Goal: Transaction & Acquisition: Purchase product/service

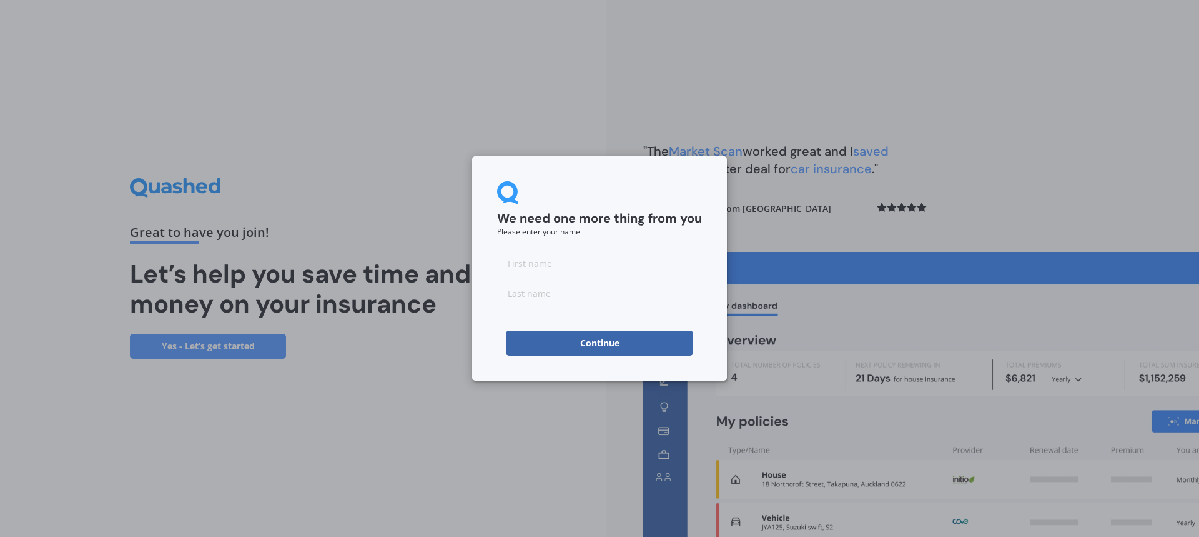
click at [607, 273] on input at bounding box center [599, 263] width 205 height 25
type input "Lauren"
type input "Woon"
click at [522, 336] on button "Continue" at bounding box center [599, 342] width 187 height 25
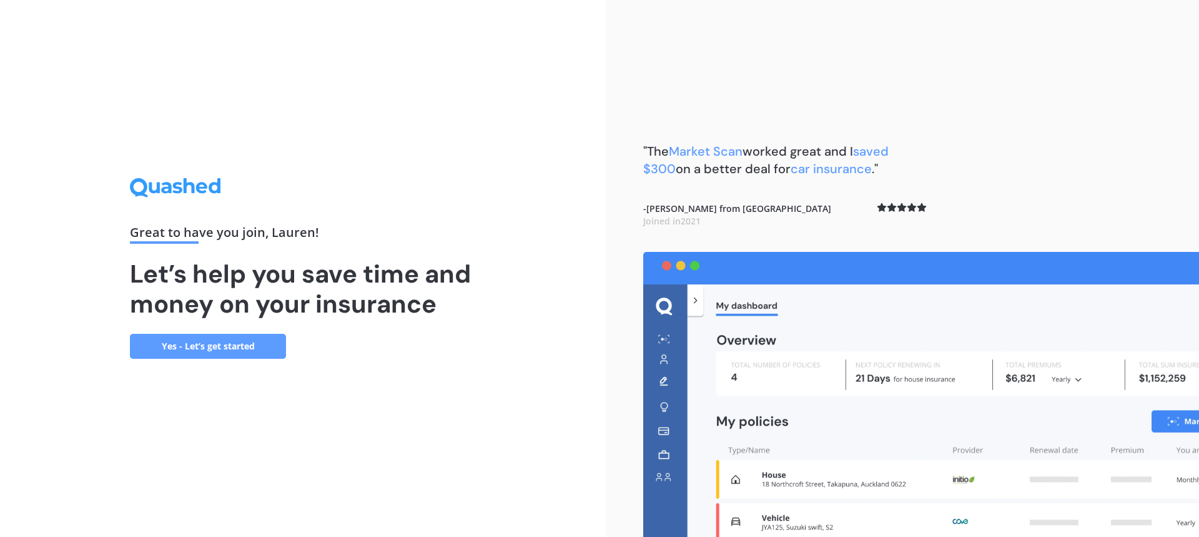
click at [269, 354] on link "Yes - Let’s get started" at bounding box center [208, 346] width 156 height 25
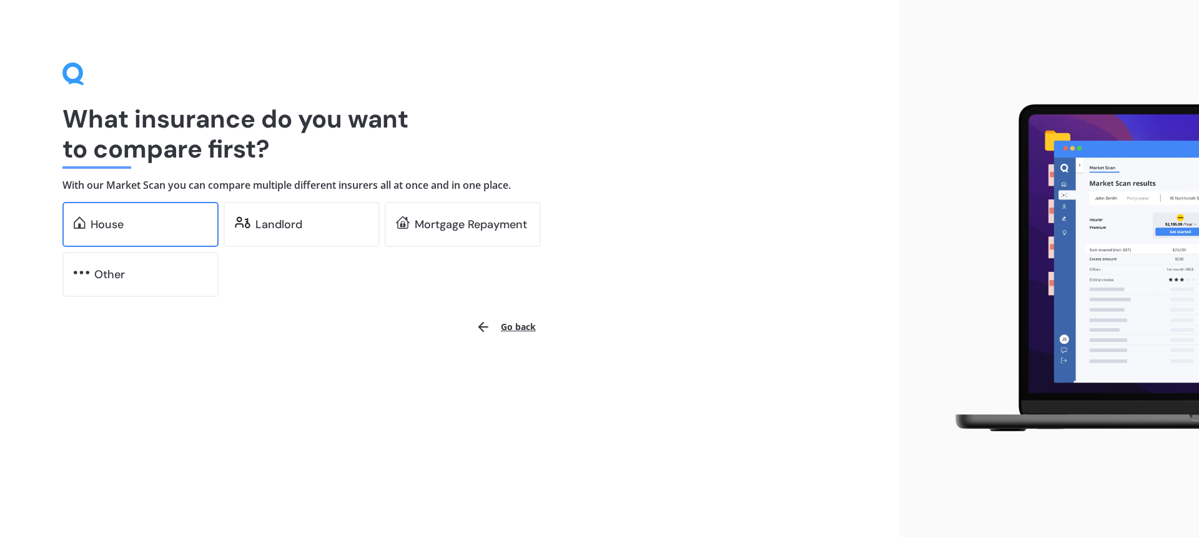
click at [190, 227] on div "House" at bounding box center [149, 224] width 117 height 12
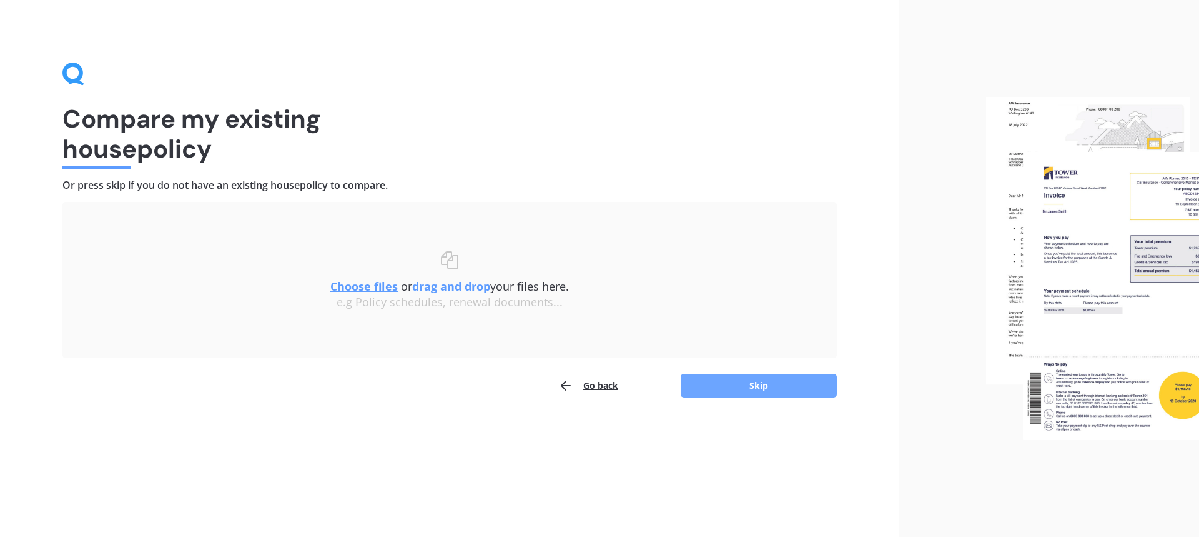
click at [787, 387] on button "Skip" at bounding box center [759, 386] width 156 height 24
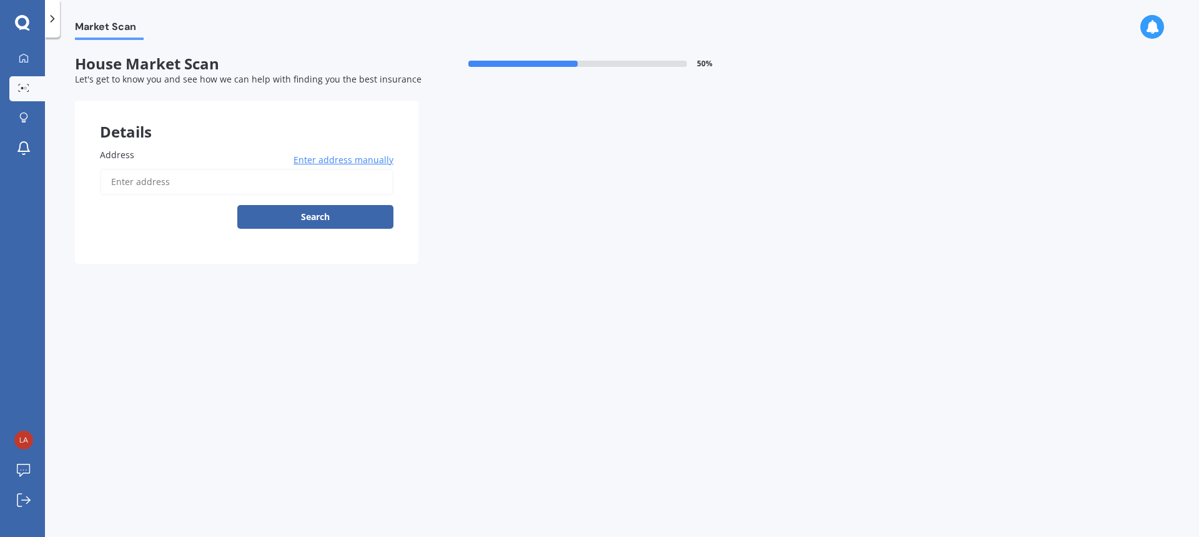
click at [255, 178] on input "Address" at bounding box center [247, 182] width 294 height 26
type input "[STREET_ADDRESS]"
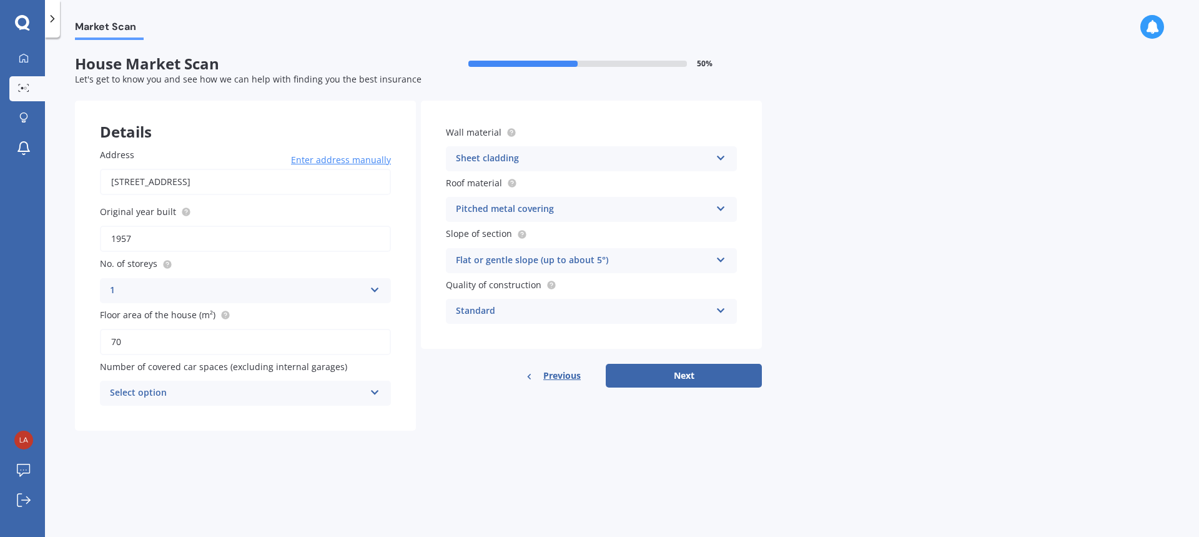
click at [226, 378] on div "Number of covered car spaces (excluding internal garages) Select option 0 1 2 3…" at bounding box center [245, 383] width 291 height 46
click at [228, 387] on div "Select option" at bounding box center [237, 392] width 255 height 15
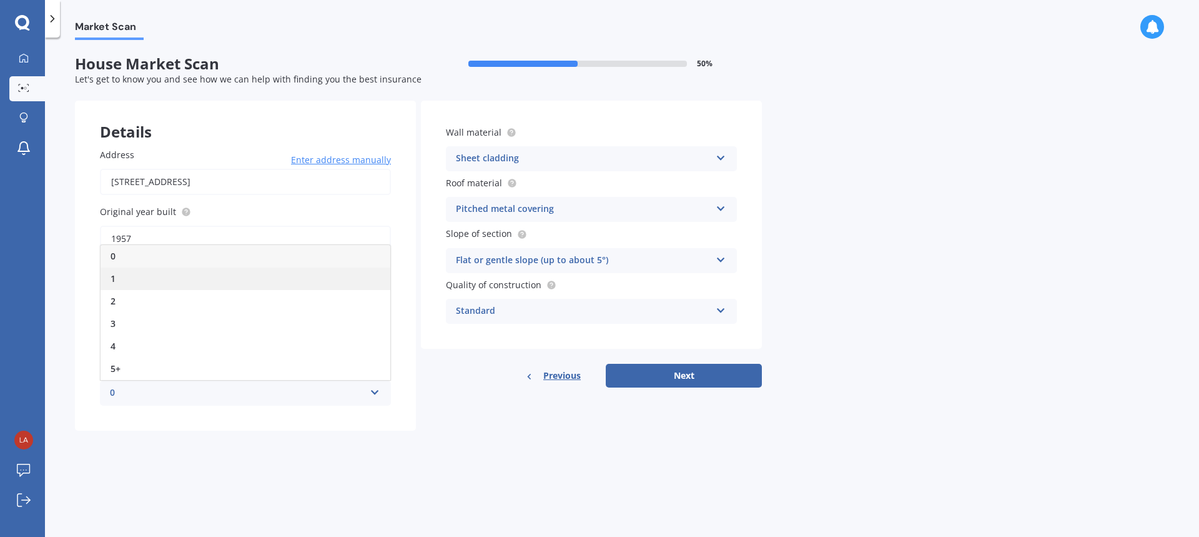
click at [157, 272] on div "1" at bounding box center [246, 278] width 290 height 22
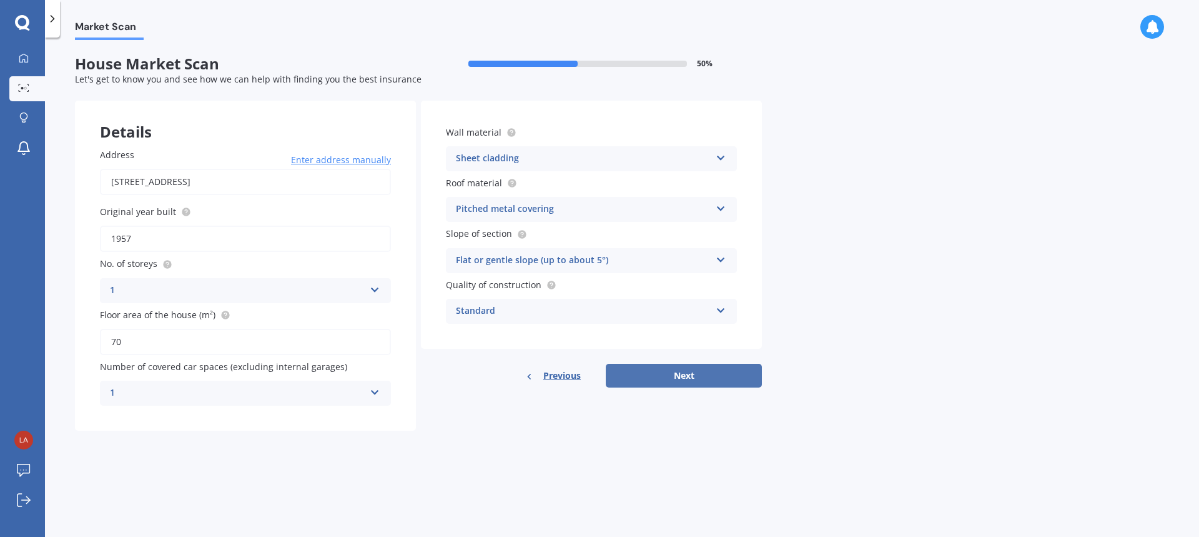
click at [659, 374] on button "Next" at bounding box center [684, 376] width 156 height 24
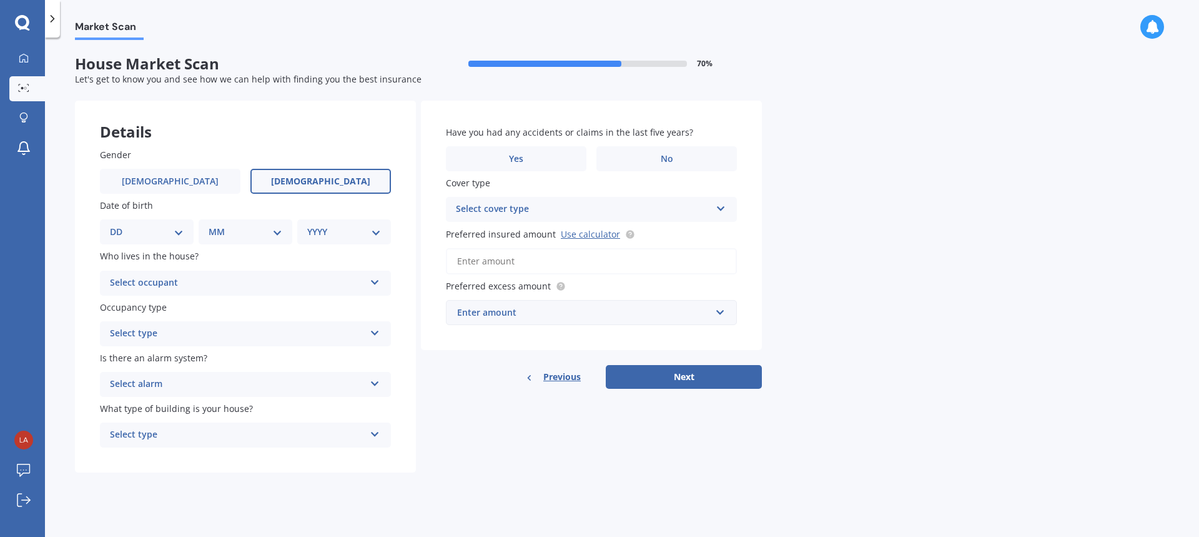
click at [332, 183] on span "[DEMOGRAPHIC_DATA]" at bounding box center [320, 181] width 99 height 11
click at [0, 0] on input "[DEMOGRAPHIC_DATA]" at bounding box center [0, 0] width 0 height 0
click at [182, 235] on select "DD 01 02 03 04 05 06 07 08 09 10 11 12 13 14 15 16 17 18 19 20 21 22 23 24 25 2…" at bounding box center [147, 232] width 74 height 14
select select "20"
click at [120, 225] on select "DD 01 02 03 04 05 06 07 08 09 10 11 12 13 14 15 16 17 18 19 20 21 22 23 24 25 2…" at bounding box center [147, 232] width 74 height 14
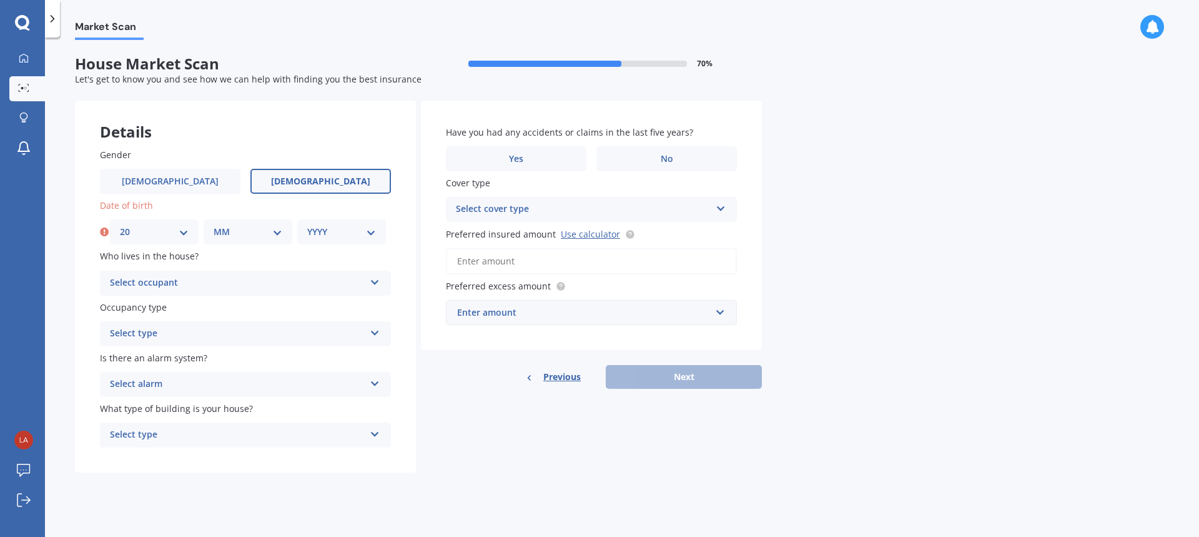
click at [265, 227] on select "MM 01 02 03 04 05 06 07 08 09 10 11 12" at bounding box center [248, 232] width 69 height 14
select select "08"
click at [214, 225] on select "MM 01 02 03 04 05 06 07 08 09 10 11 12" at bounding box center [248, 232] width 69 height 14
click at [332, 233] on select "YYYY 2009 2008 2007 2006 2005 2004 2003 2002 2001 2000 1999 1998 1997 1996 1995…" at bounding box center [341, 232] width 69 height 14
select select "1996"
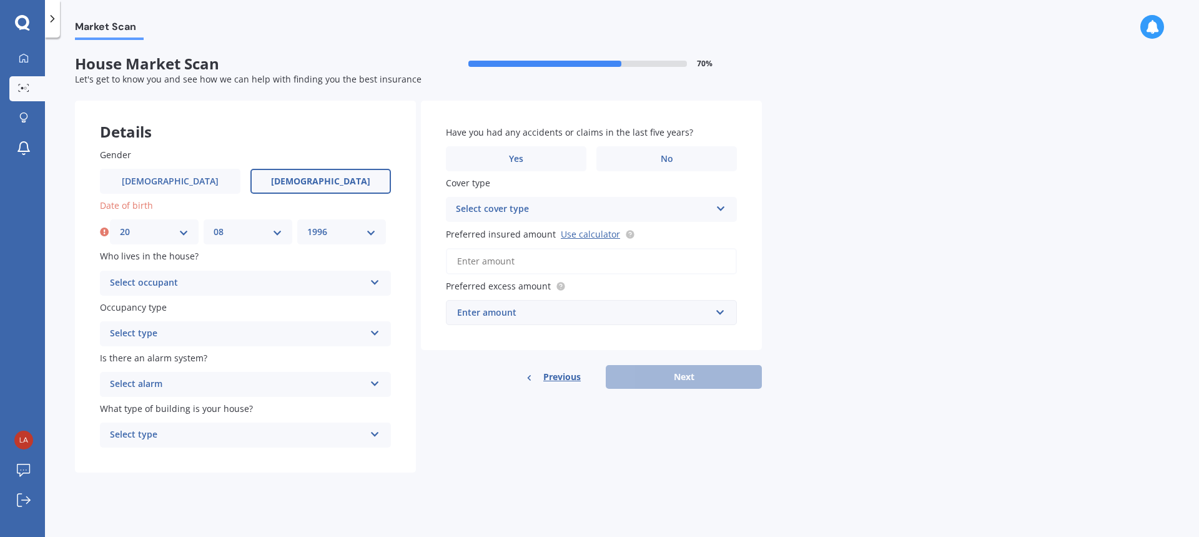
click at [307, 225] on select "YYYY 2009 2008 2007 2006 2005 2004 2003 2002 2001 2000 1999 1998 1997 1996 1995…" at bounding box center [341, 232] width 69 height 14
click at [222, 290] on div "Select occupant" at bounding box center [237, 283] width 255 height 15
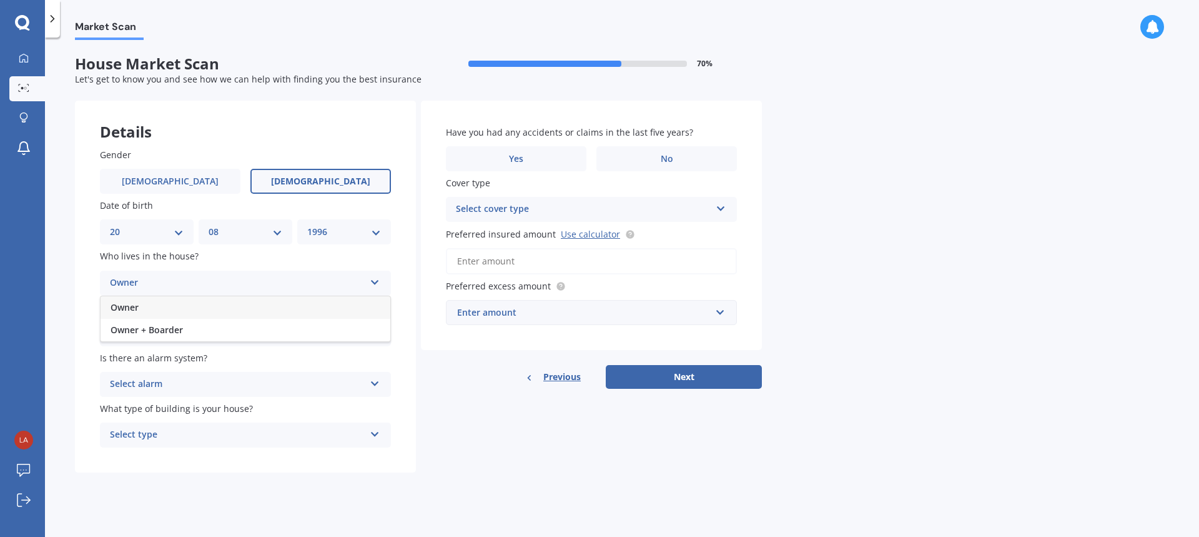
click at [214, 314] on div "Owner" at bounding box center [246, 307] width 290 height 22
click at [213, 336] on div "Select type" at bounding box center [237, 333] width 255 height 15
click at [207, 365] on div "Permanent" at bounding box center [246, 358] width 290 height 22
click at [201, 384] on div "Select alarm" at bounding box center [237, 384] width 255 height 15
click at [171, 455] on div "No" at bounding box center [246, 453] width 290 height 22
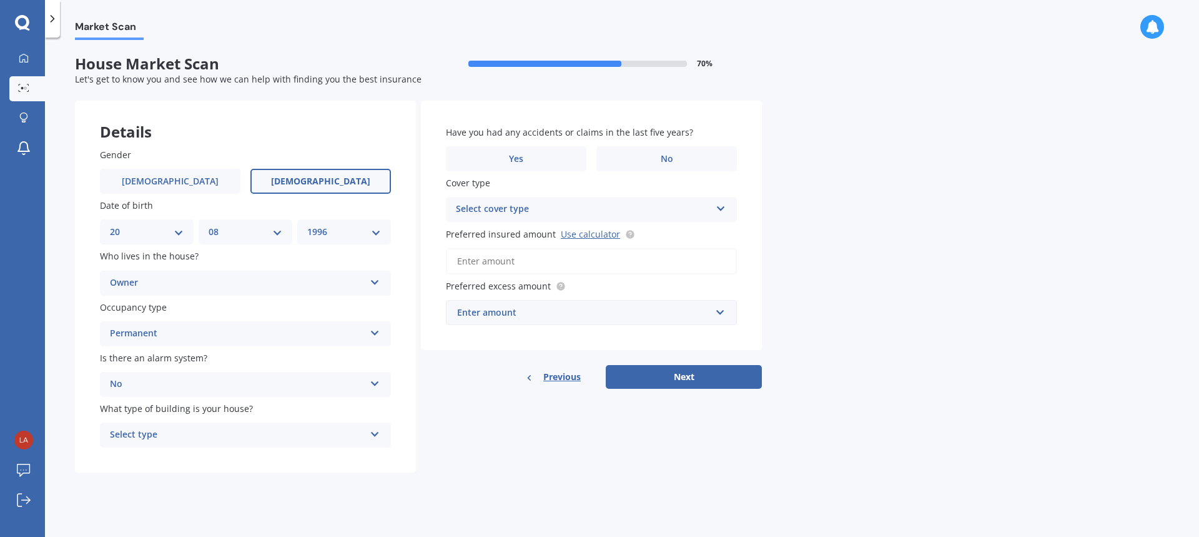
click at [134, 388] on div "No" at bounding box center [237, 384] width 255 height 15
click at [470, 397] on div "Details Gender [DEMOGRAPHIC_DATA] [DEMOGRAPHIC_DATA] Date of birth DD 01 02 03 …" at bounding box center [418, 287] width 687 height 372
drag, startPoint x: 295, startPoint y: 449, endPoint x: 287, endPoint y: 437, distance: 15.3
click at [287, 437] on div "Gender [DEMOGRAPHIC_DATA] [DEMOGRAPHIC_DATA] Date of birth DD 01 02 03 04 05 06…" at bounding box center [245, 298] width 341 height 350
click at [287, 437] on div "Select type" at bounding box center [237, 434] width 255 height 15
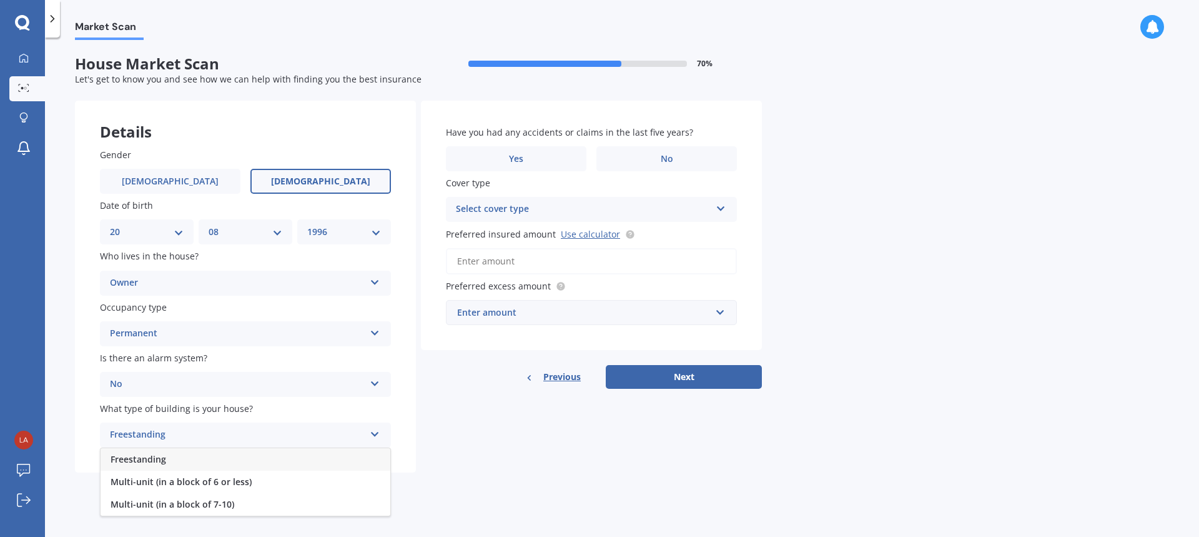
click at [246, 458] on div "Freestanding" at bounding box center [246, 459] width 290 height 22
click at [640, 159] on label "No" at bounding box center [667, 158] width 141 height 25
click at [0, 0] on input "No" at bounding box center [0, 0] width 0 height 0
click at [615, 201] on div "Select cover type High" at bounding box center [591, 209] width 291 height 25
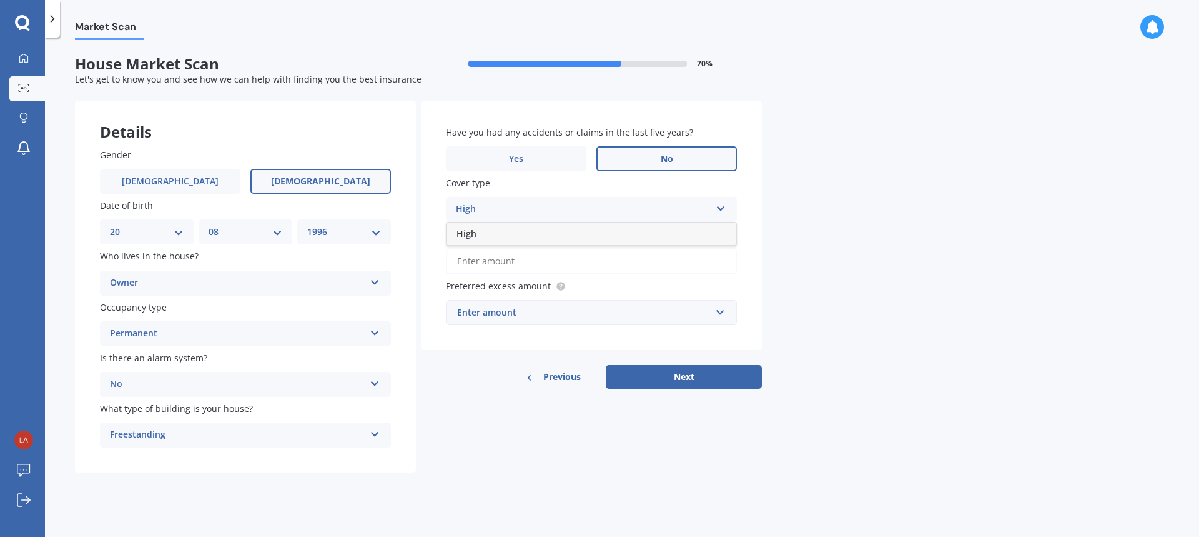
click at [637, 208] on div "High" at bounding box center [583, 209] width 255 height 15
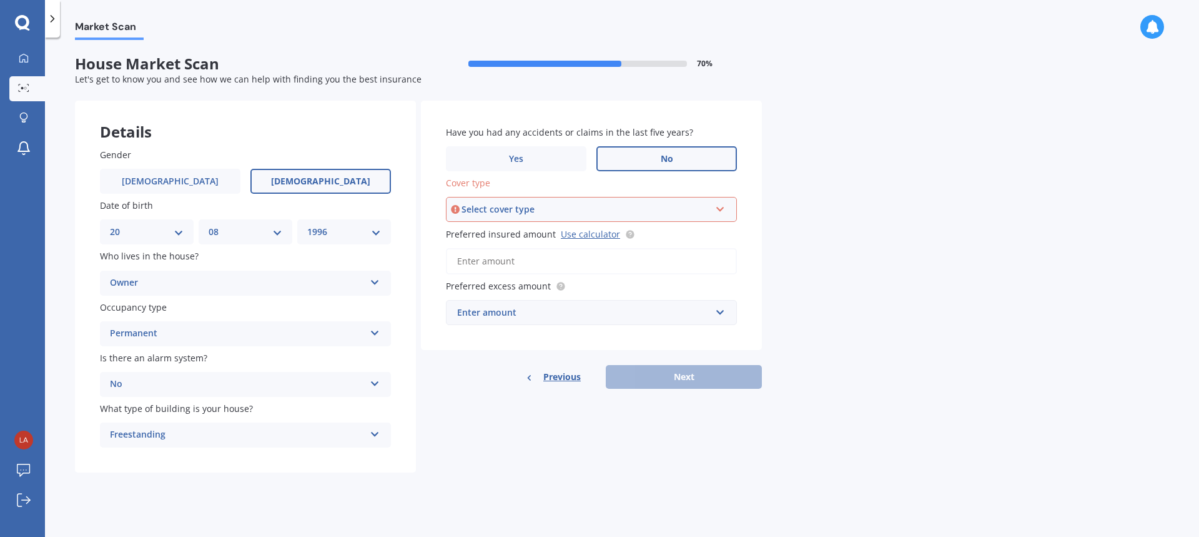
click at [730, 216] on div "Select cover type High" at bounding box center [591, 209] width 291 height 25
click at [688, 232] on div "High" at bounding box center [591, 233] width 289 height 22
click at [647, 272] on input "Preferred insured amount Use calculator" at bounding box center [591, 261] width 291 height 26
click at [604, 239] on link "Use calculator" at bounding box center [590, 234] width 59 height 12
click at [520, 274] on input "Preferred insured amount Use calculator" at bounding box center [591, 261] width 291 height 26
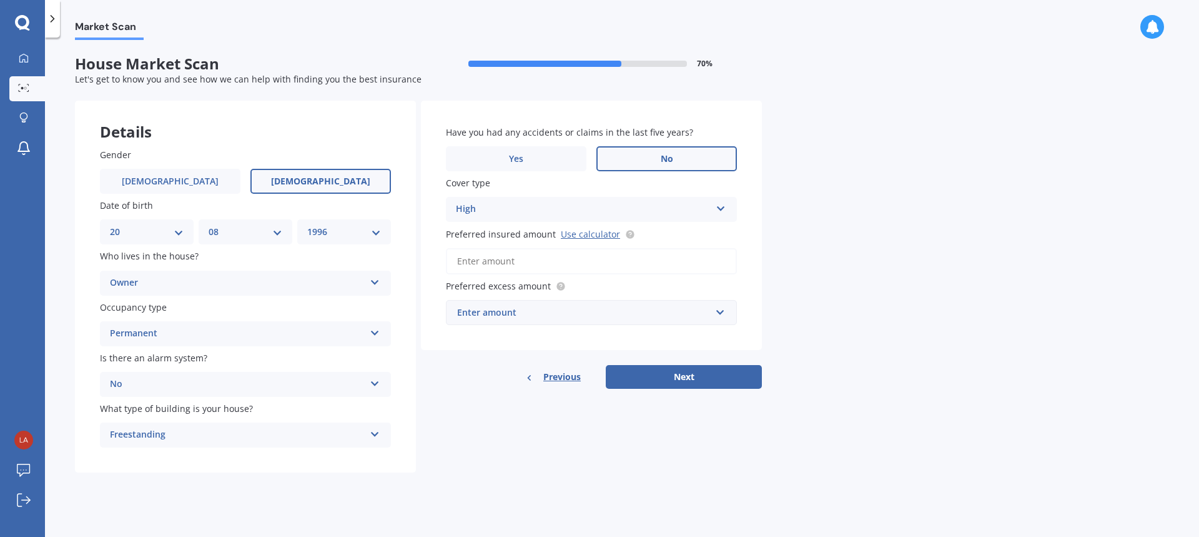
paste input "$407,357"
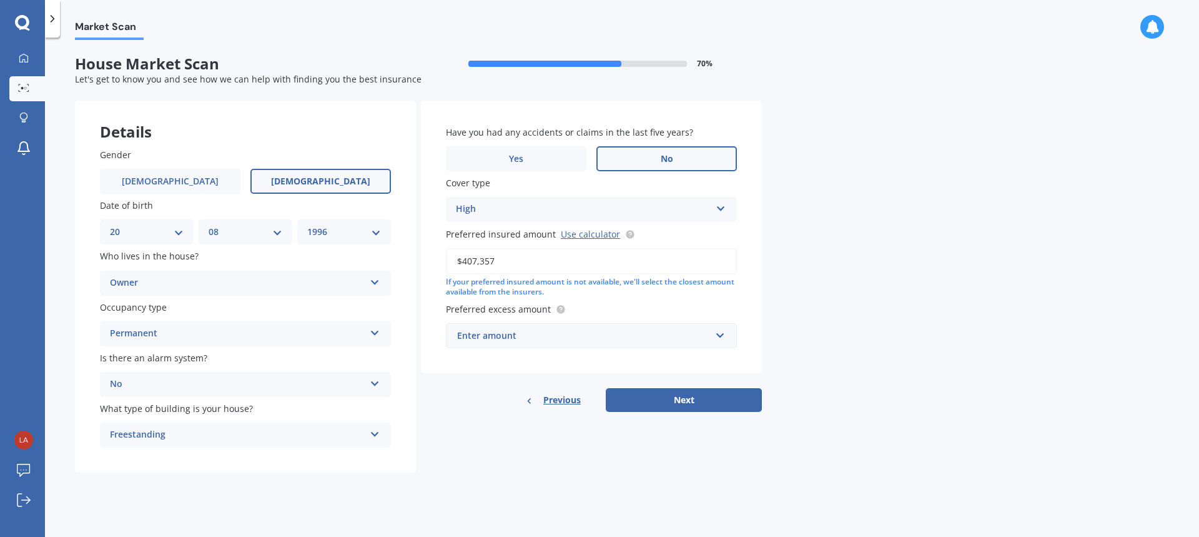
type input "$407,357"
click at [582, 299] on div "Have you had any accidents or claims in the last five years? Yes No Cover type …" at bounding box center [591, 237] width 341 height 273
click at [589, 327] on input "text" at bounding box center [587, 336] width 280 height 24
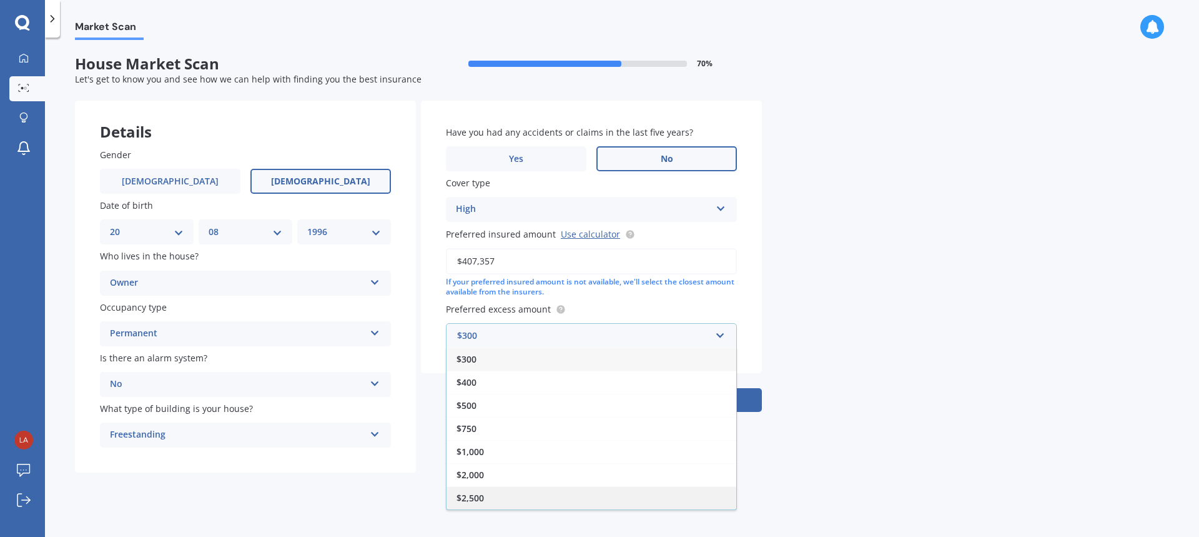
click at [503, 501] on div "$2,500" at bounding box center [592, 497] width 290 height 23
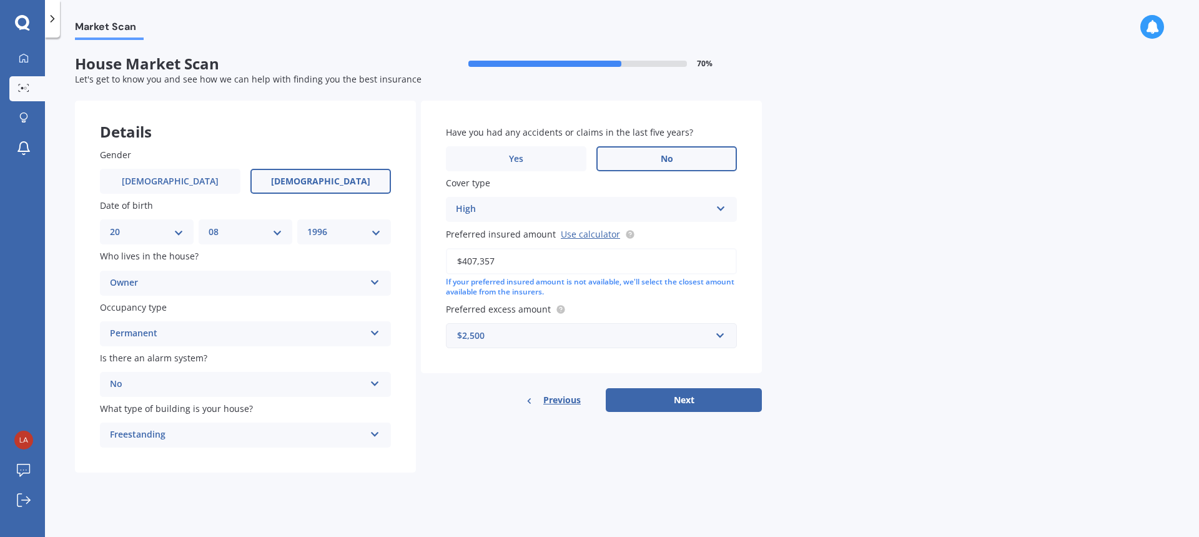
click at [523, 477] on form "House Market Scan 70 % Let's get to know you and see how we can help with findi…" at bounding box center [418, 268] width 687 height 427
click at [644, 407] on button "Next" at bounding box center [684, 400] width 156 height 24
select select "20"
select select "08"
select select "1996"
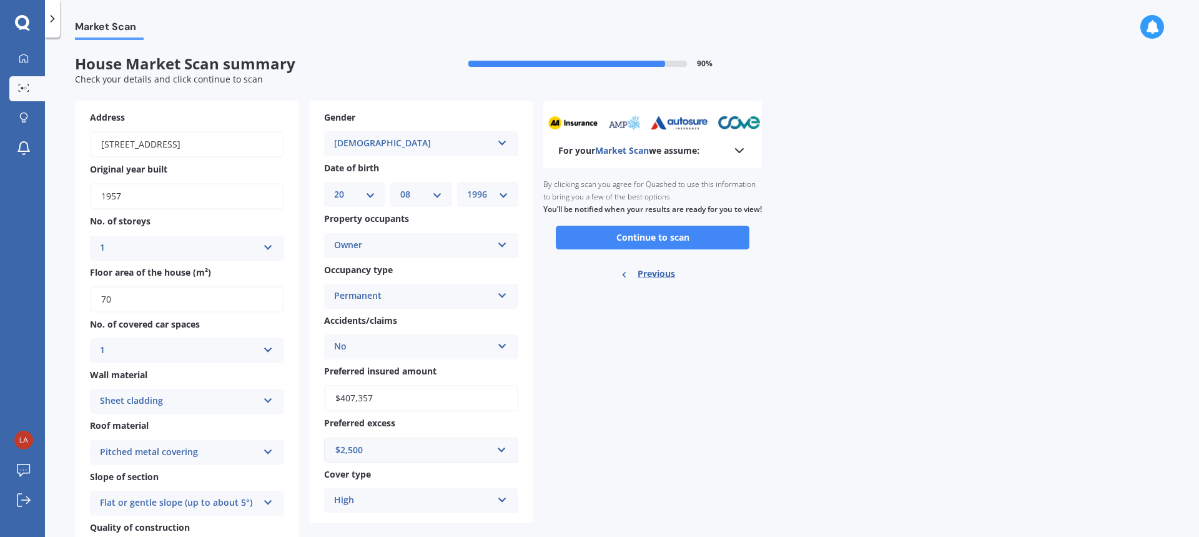
click at [744, 148] on icon at bounding box center [739, 150] width 15 height 15
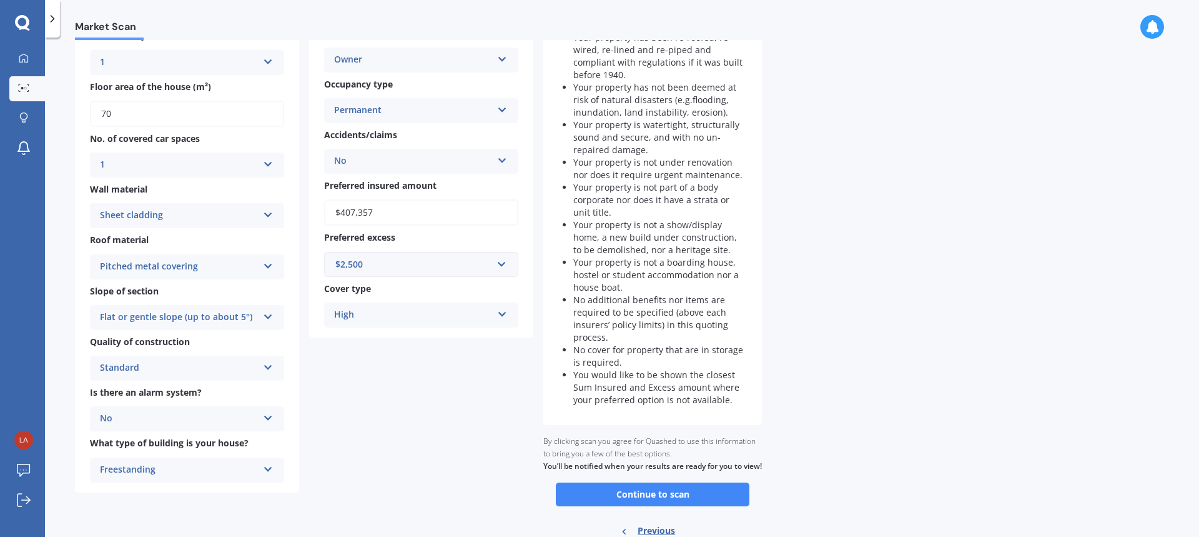
scroll to position [244, 0]
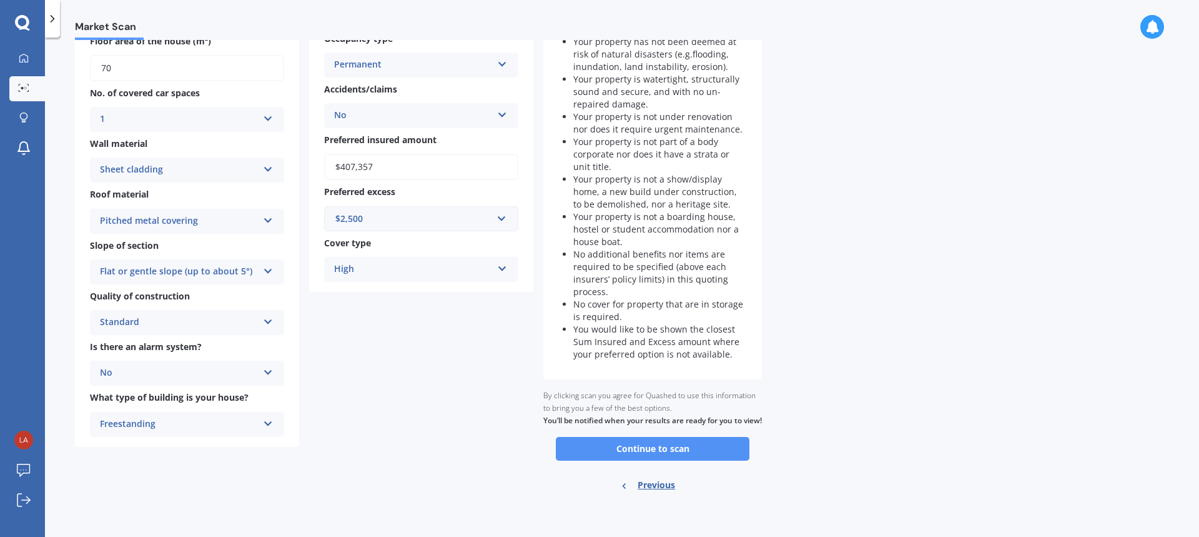
click at [717, 450] on button "Continue to scan" at bounding box center [653, 449] width 194 height 24
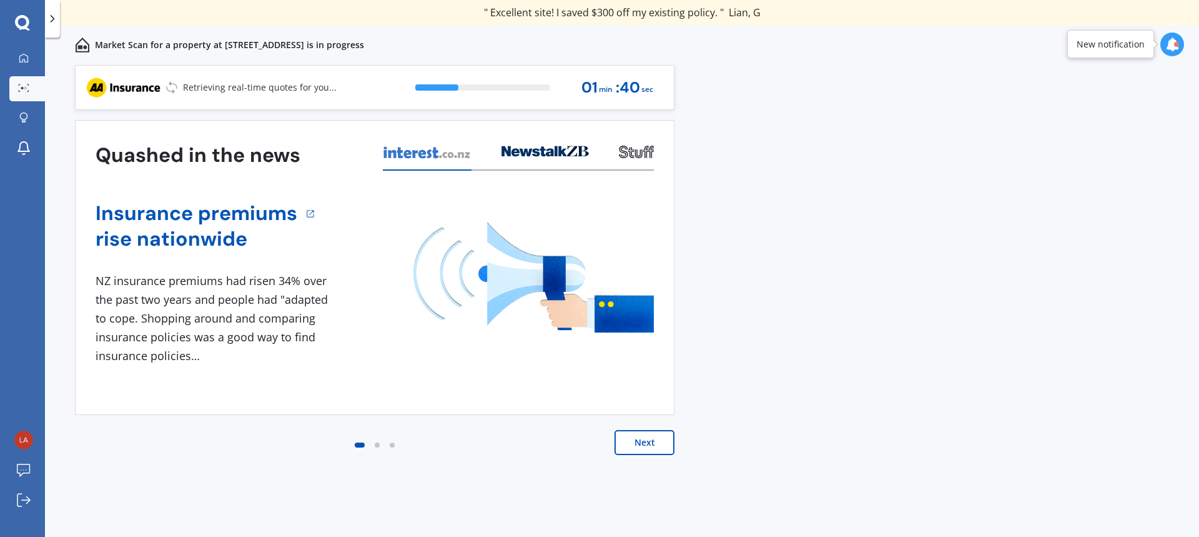
click at [653, 443] on button "Next" at bounding box center [645, 442] width 60 height 25
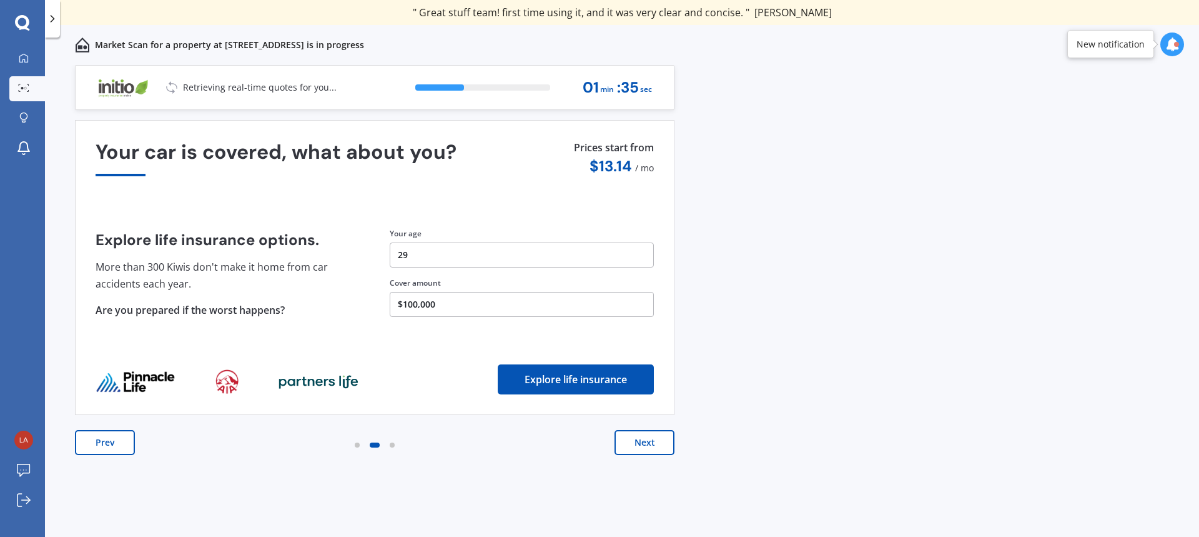
click at [653, 443] on button "Next" at bounding box center [645, 442] width 60 height 25
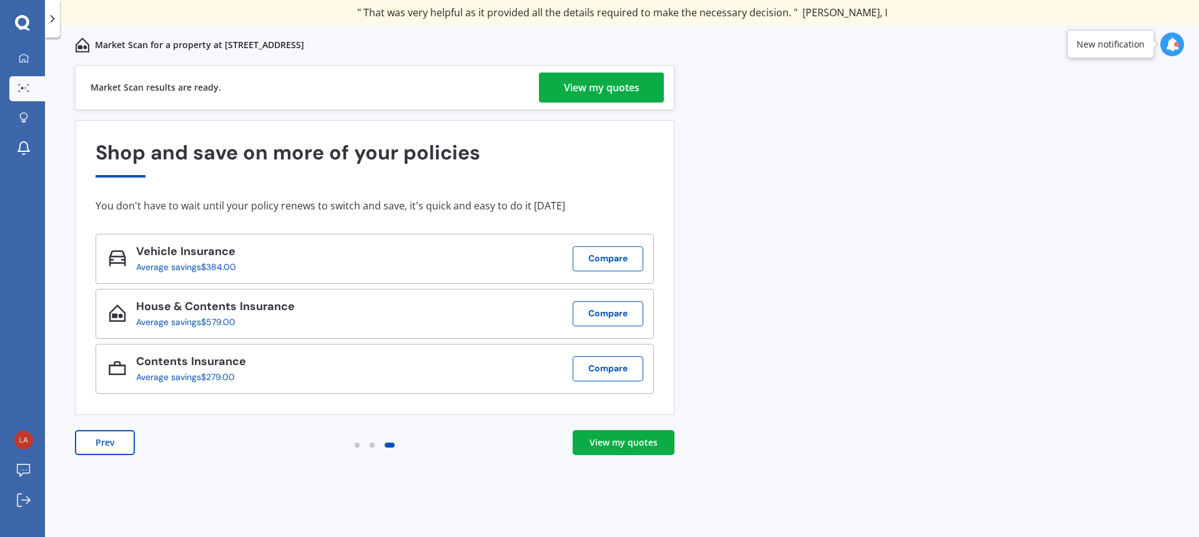
click at [570, 87] on div "View my quotes" at bounding box center [602, 87] width 76 height 30
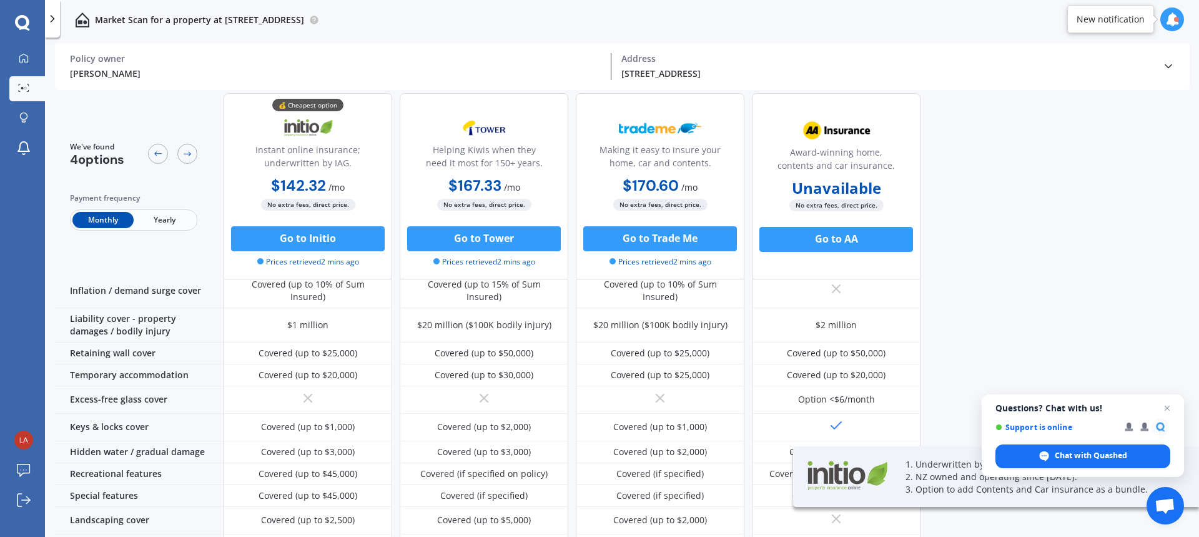
scroll to position [121, 0]
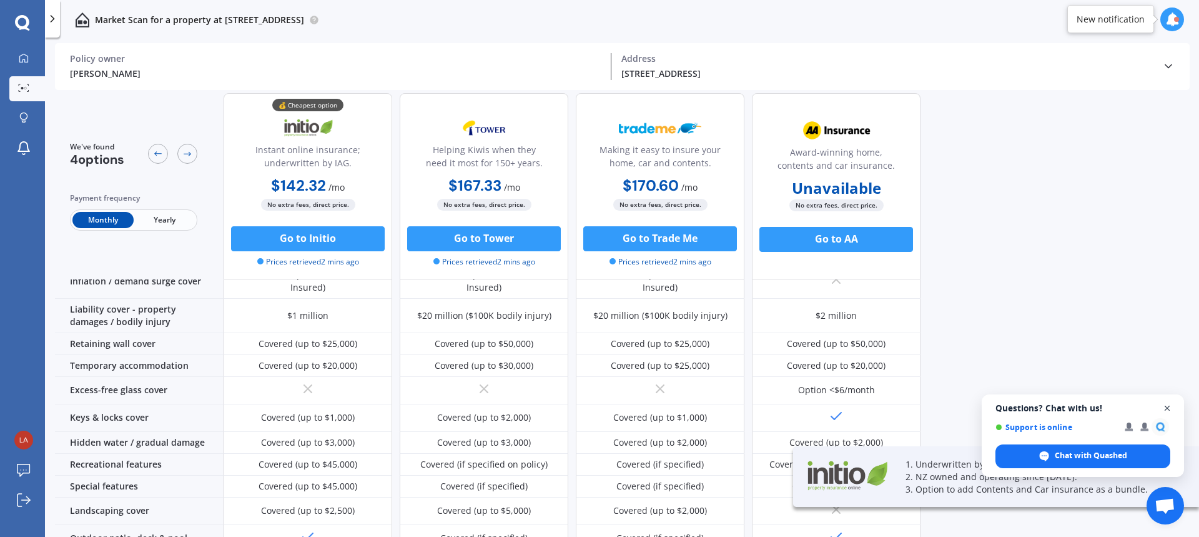
click at [1172, 410] on span "Open chat" at bounding box center [1168, 408] width 16 height 16
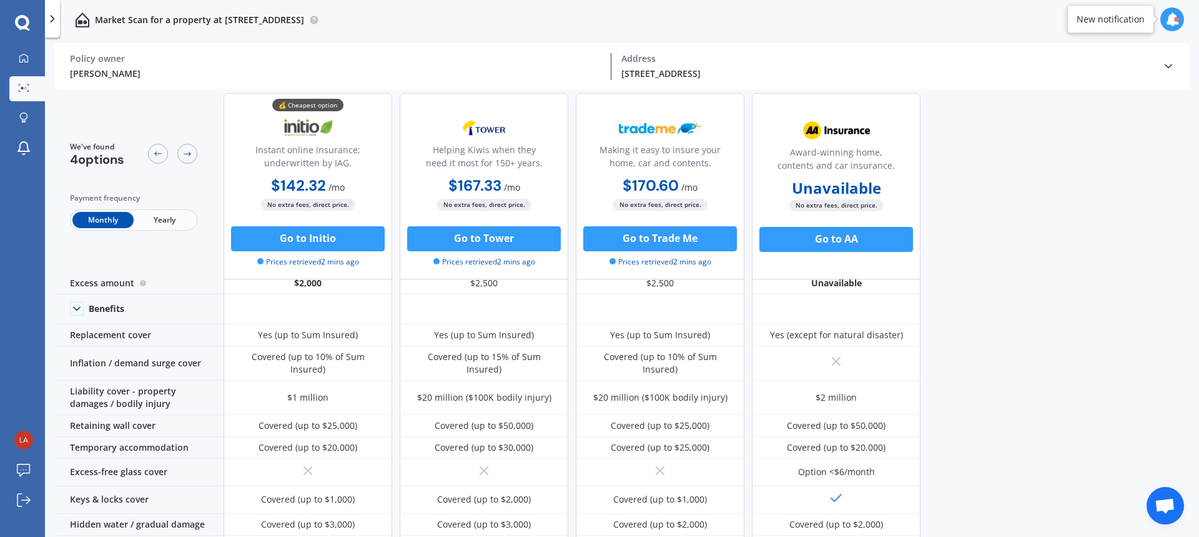
scroll to position [0, 0]
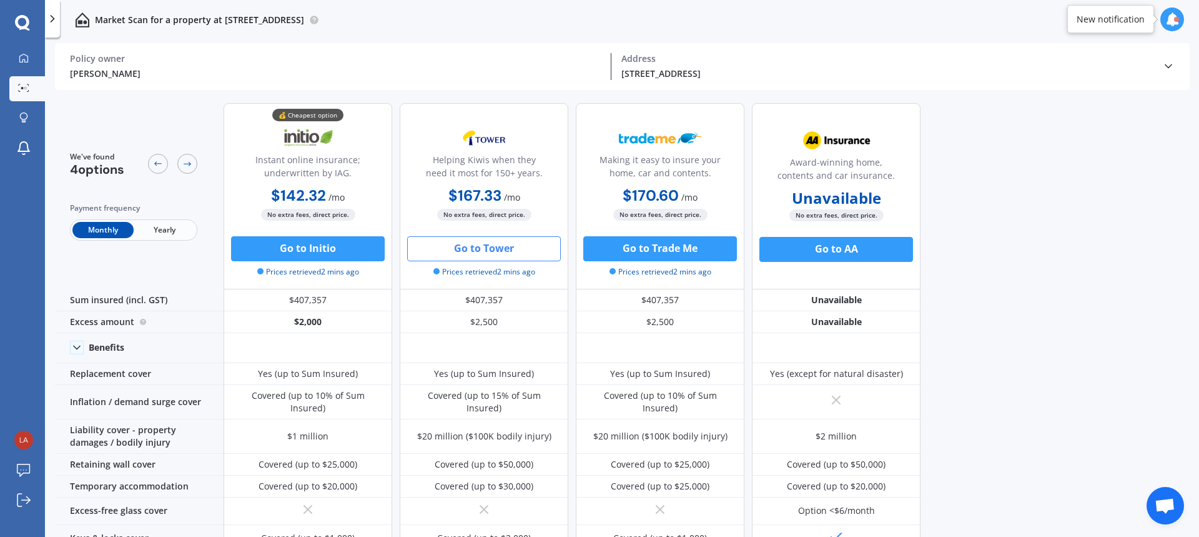
click at [500, 256] on button "Go to Tower" at bounding box center [484, 248] width 154 height 25
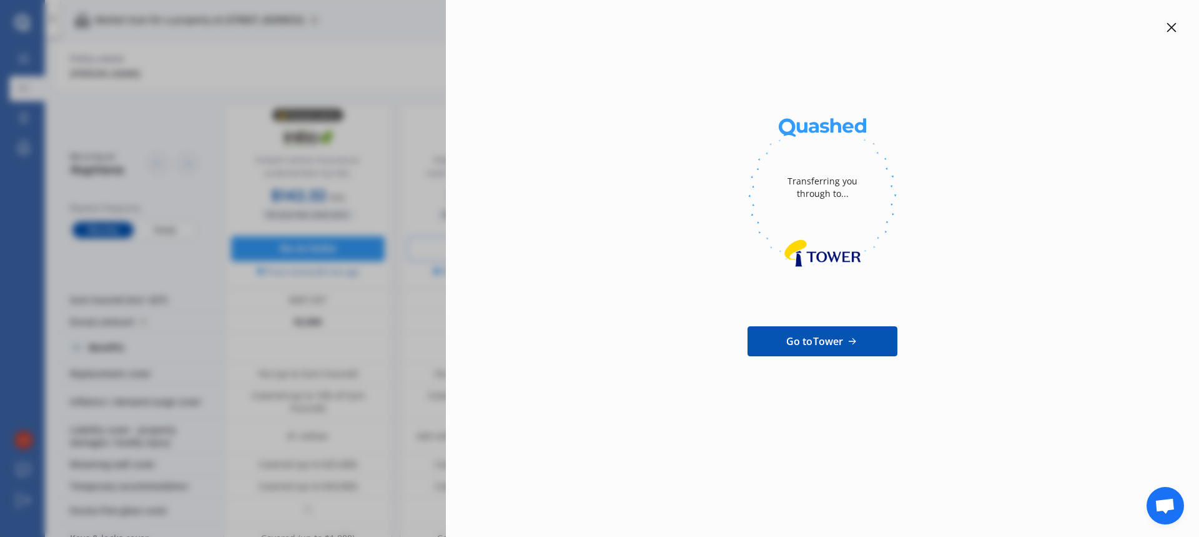
click at [1178, 34] on div at bounding box center [1171, 27] width 15 height 15
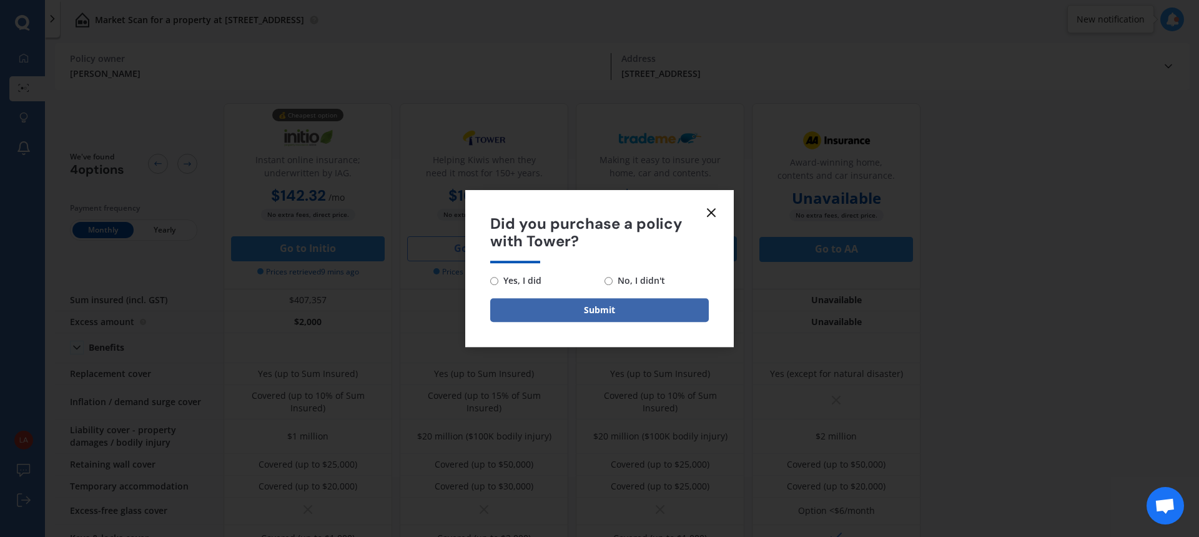
click at [605, 282] on input "No, I didn't" at bounding box center [609, 281] width 8 height 8
radio input "true"
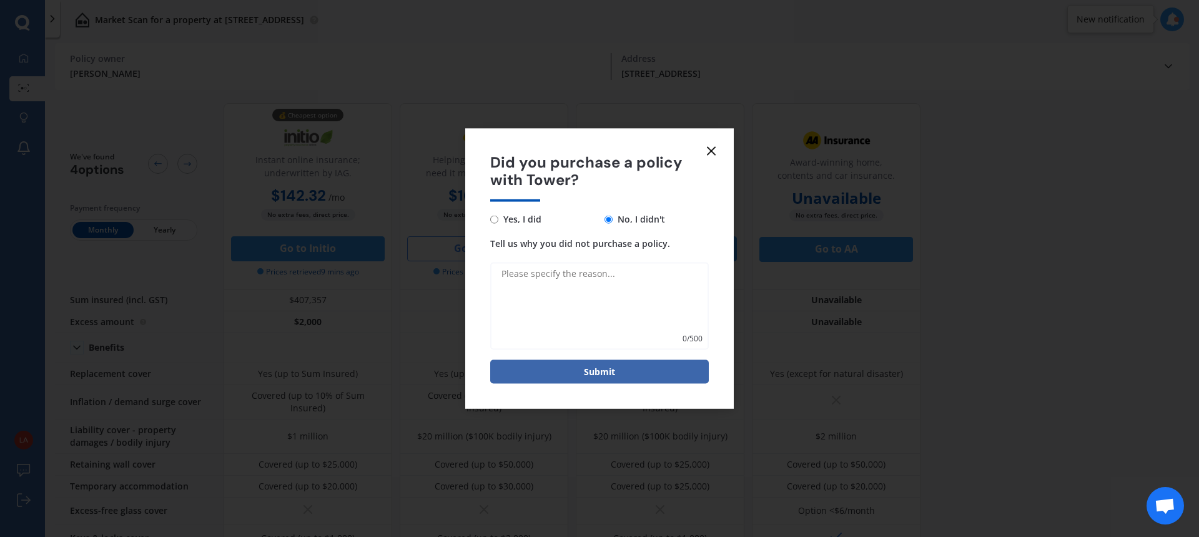
click at [607, 301] on textarea "Tell us why you did not purchase a policy." at bounding box center [599, 305] width 219 height 87
type textarea "I need to do more research"
click at [623, 374] on button "Submit" at bounding box center [599, 372] width 219 height 24
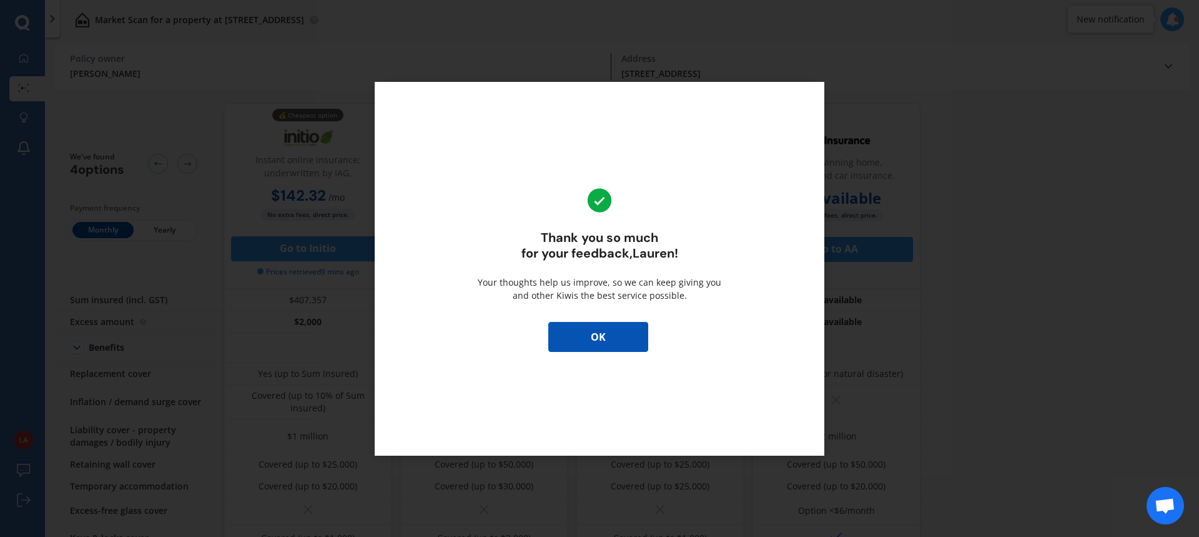
click at [615, 352] on button "OK" at bounding box center [599, 337] width 100 height 30
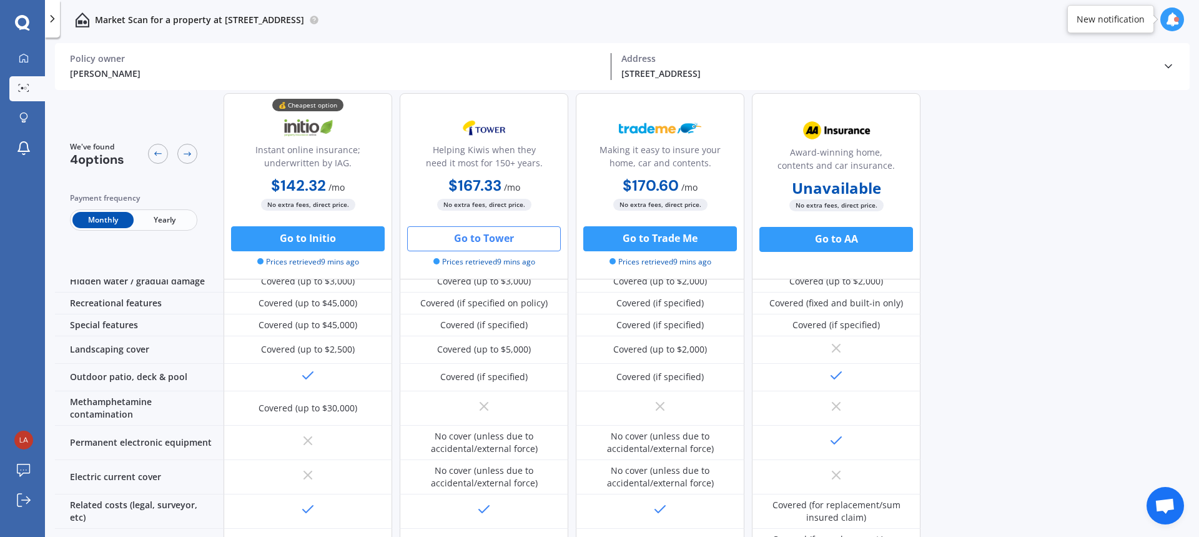
scroll to position [505, 0]
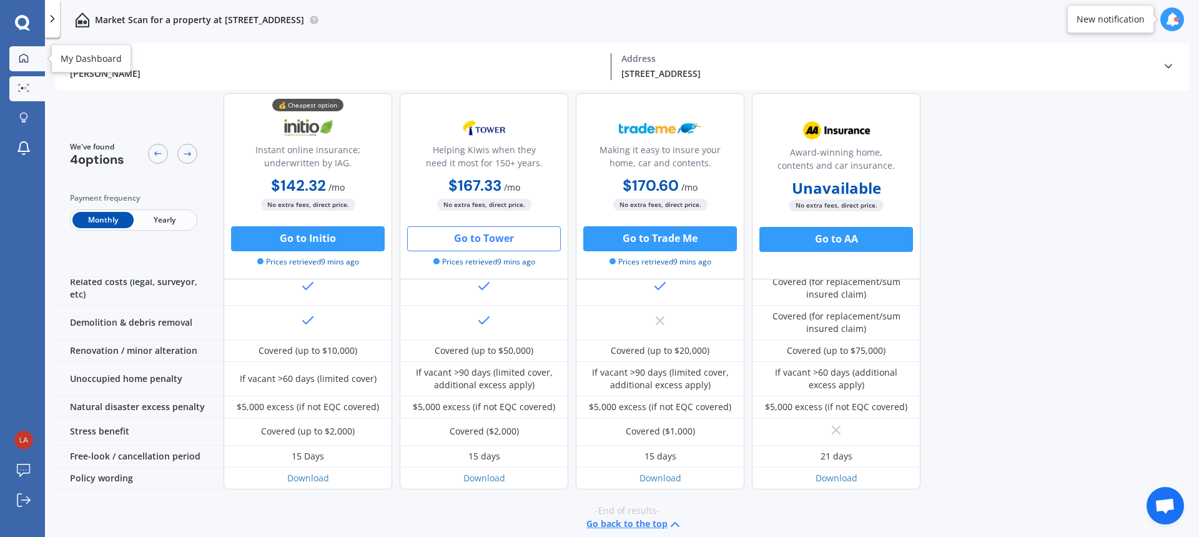
click at [23, 59] on icon at bounding box center [23, 57] width 9 height 9
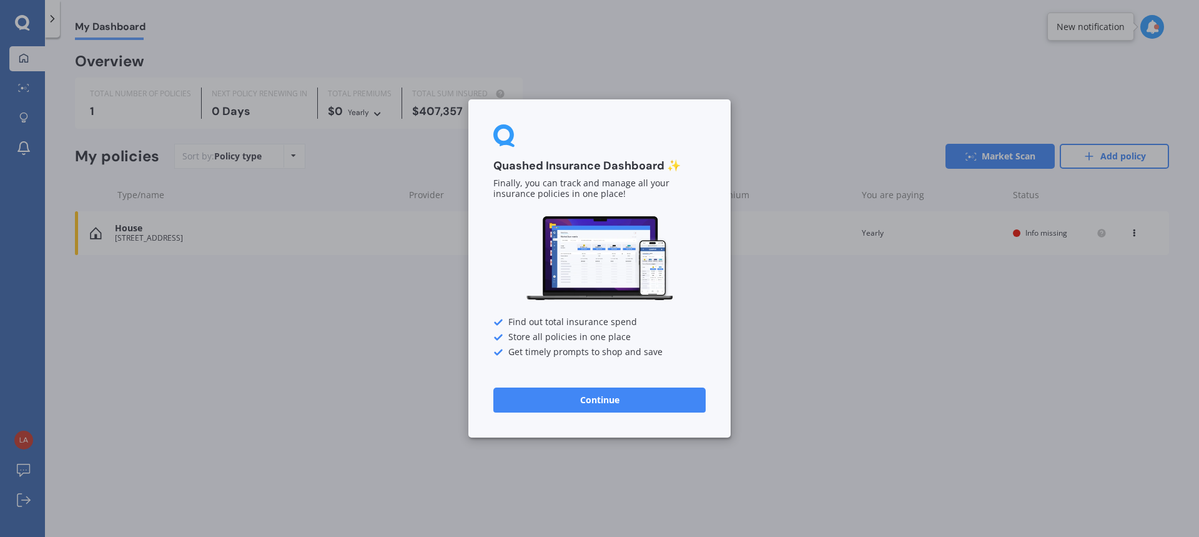
click at [583, 410] on button "Continue" at bounding box center [600, 399] width 212 height 25
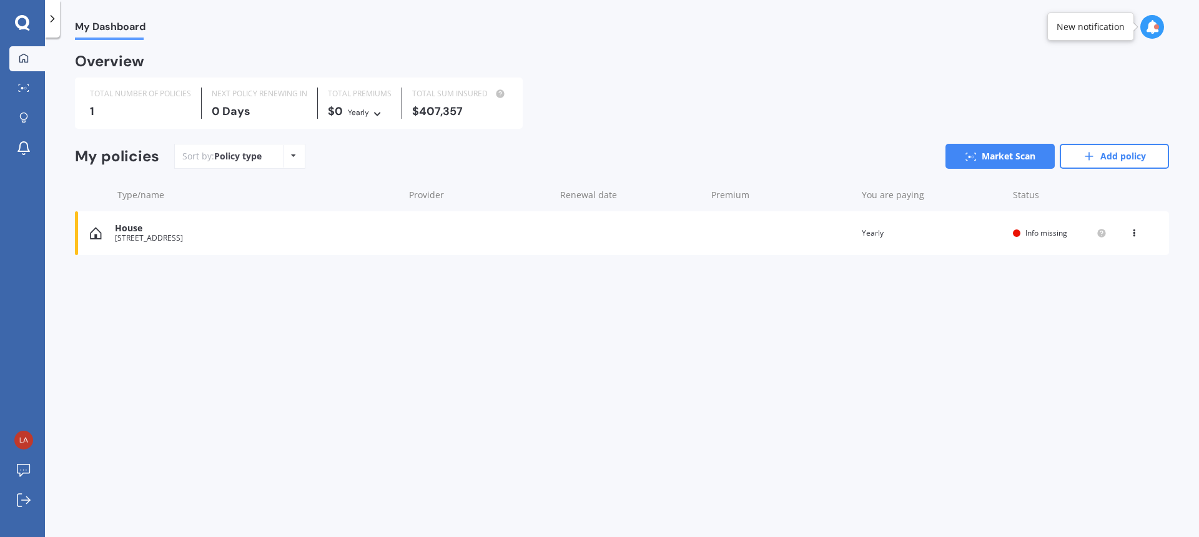
click at [1038, 242] on div "House [STREET_ADDRESS] Renewal date Premium You are paying Yearly Status Info m…" at bounding box center [622, 233] width 1095 height 44
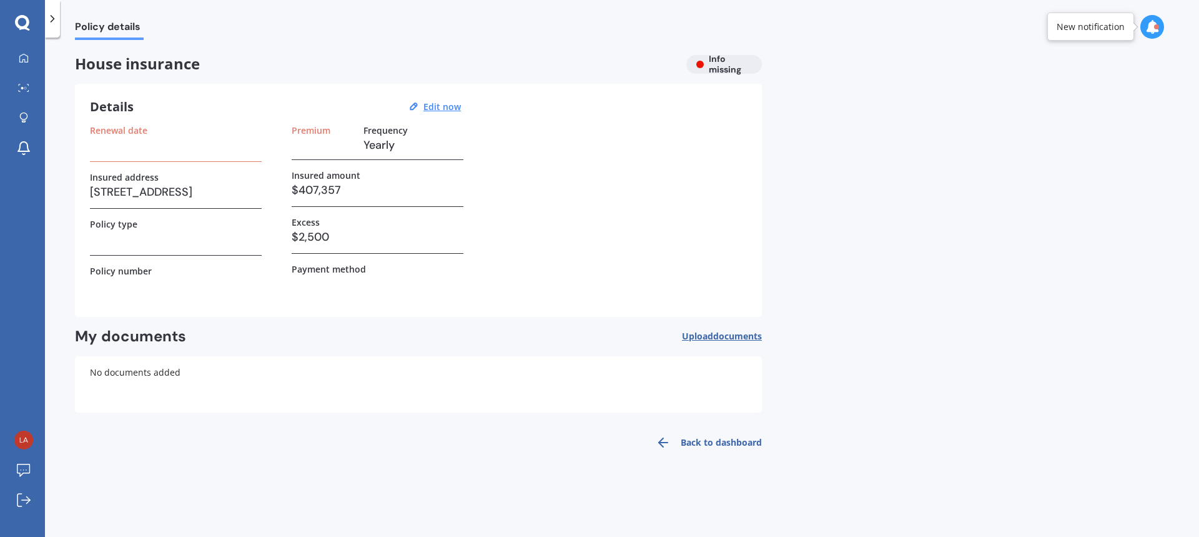
click at [728, 437] on link "Back to dashboard" at bounding box center [705, 442] width 114 height 30
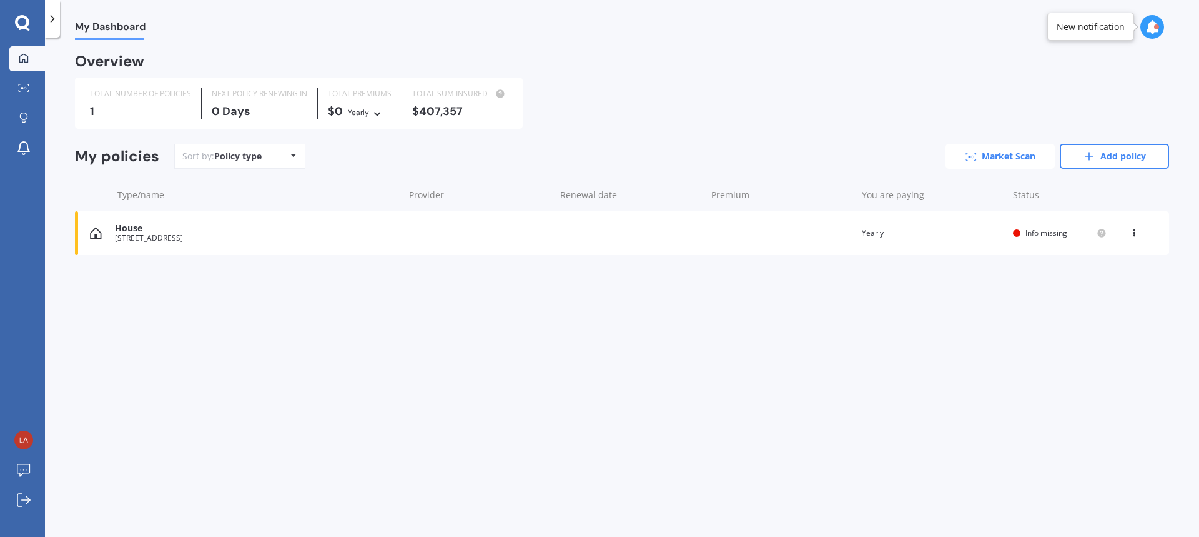
click at [958, 162] on link "Market Scan" at bounding box center [1000, 156] width 109 height 25
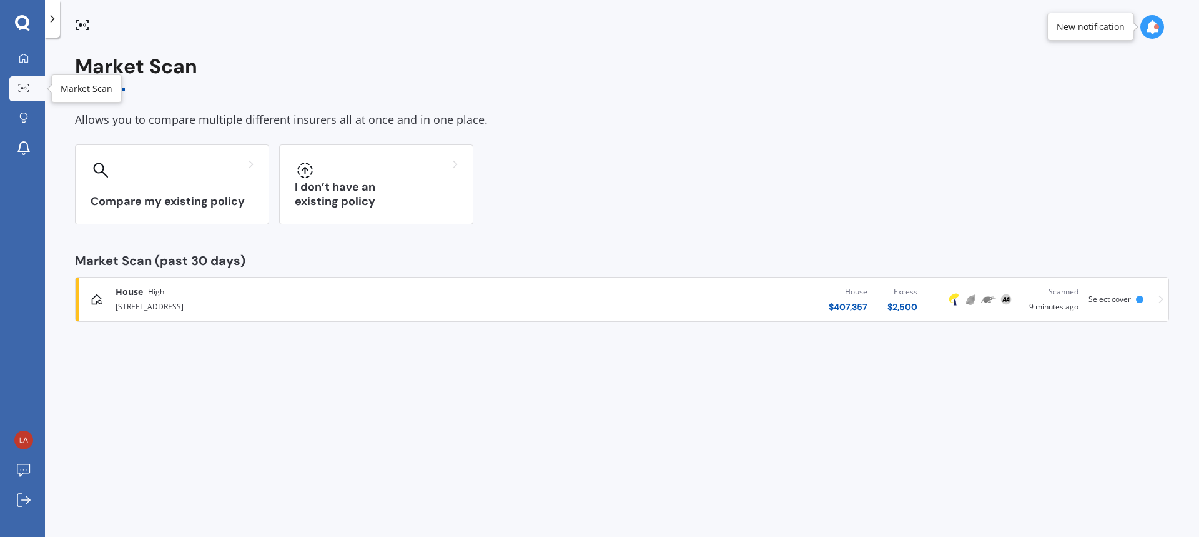
click at [34, 84] on link "Market Scan" at bounding box center [27, 88] width 36 height 25
click at [31, 69] on link "My Dashboard" at bounding box center [27, 58] width 36 height 25
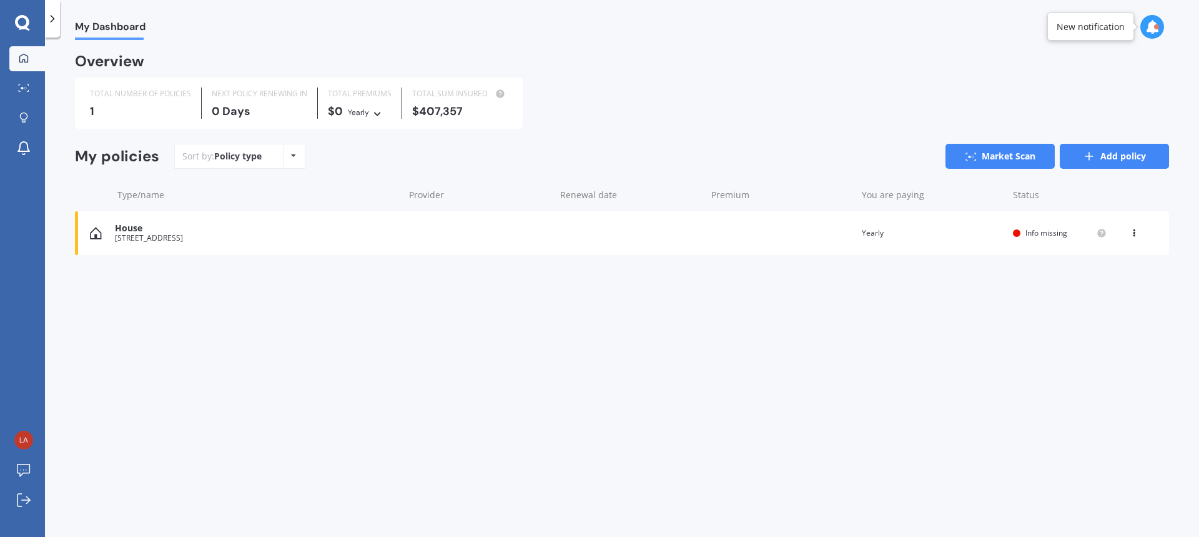
click at [1091, 158] on icon at bounding box center [1089, 156] width 12 height 12
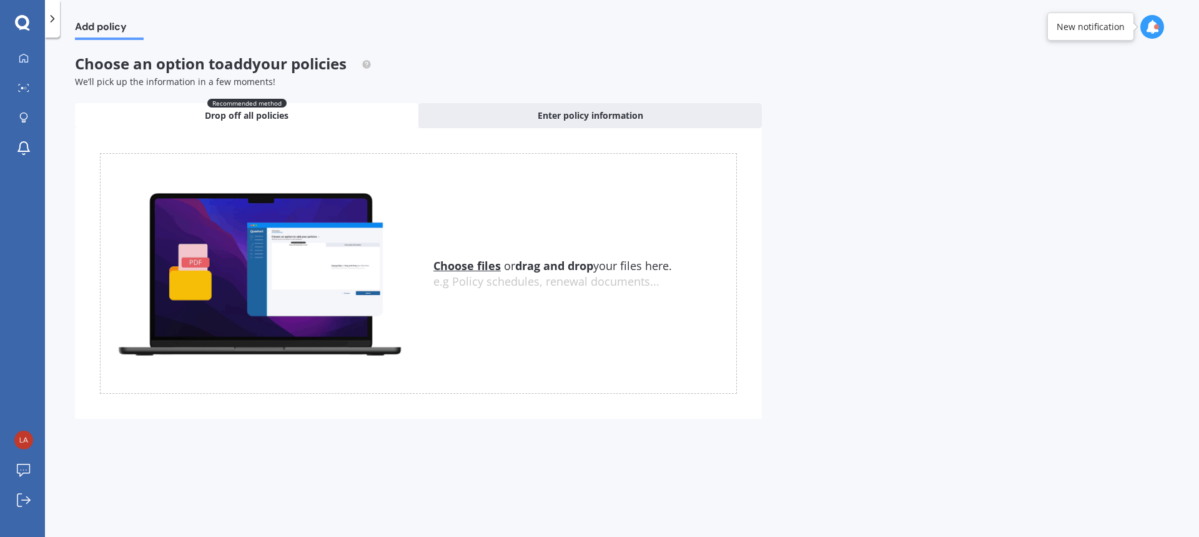
click at [17, 29] on icon at bounding box center [22, 23] width 15 height 16
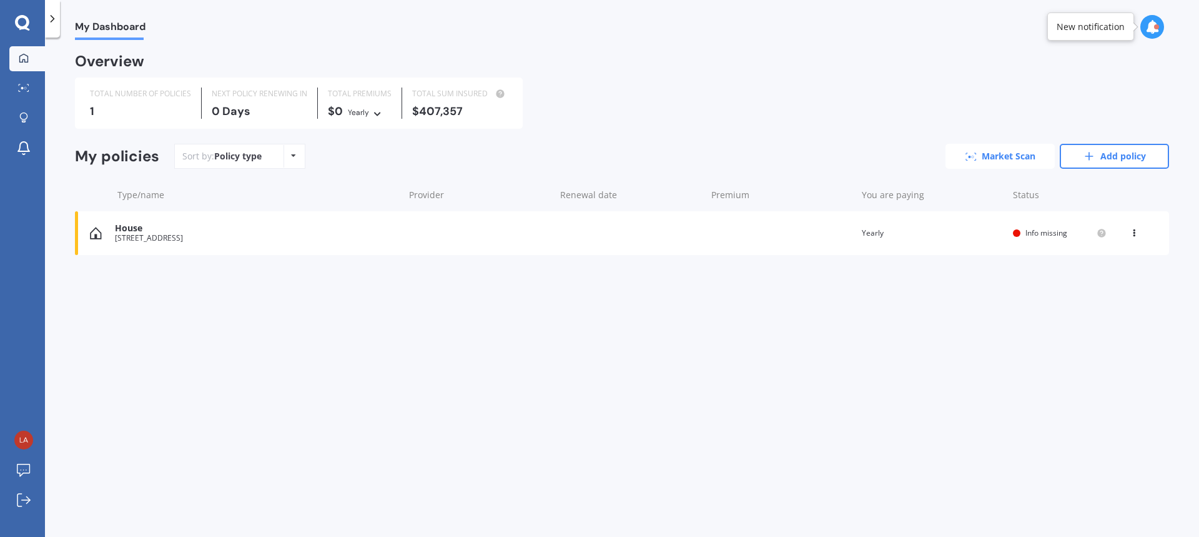
click at [1003, 157] on link "Market Scan" at bounding box center [1000, 156] width 109 height 25
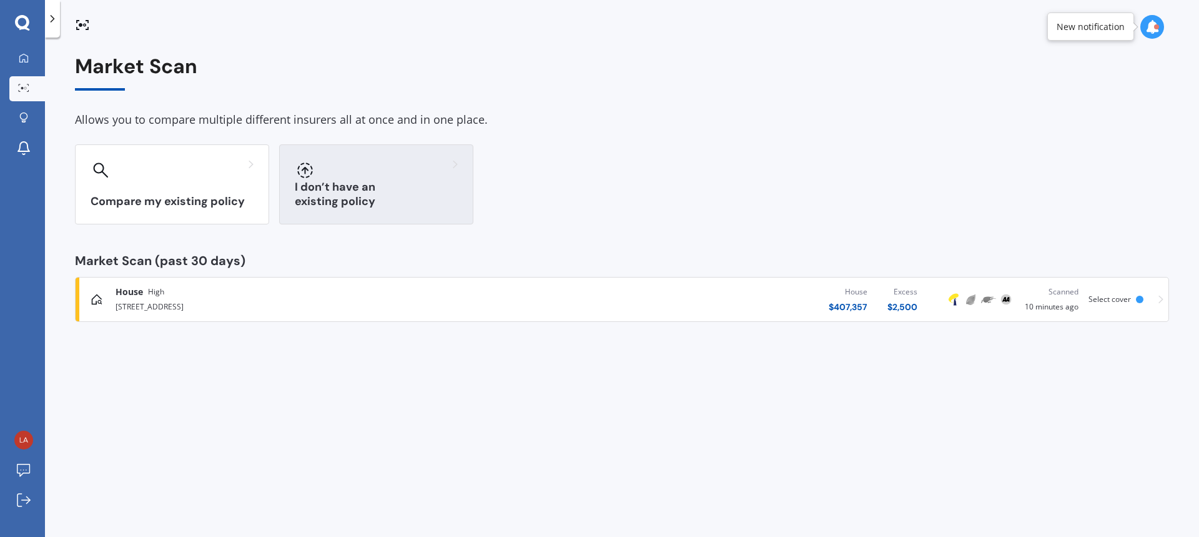
click at [367, 202] on h3 "I don’t have an existing policy" at bounding box center [376, 194] width 163 height 29
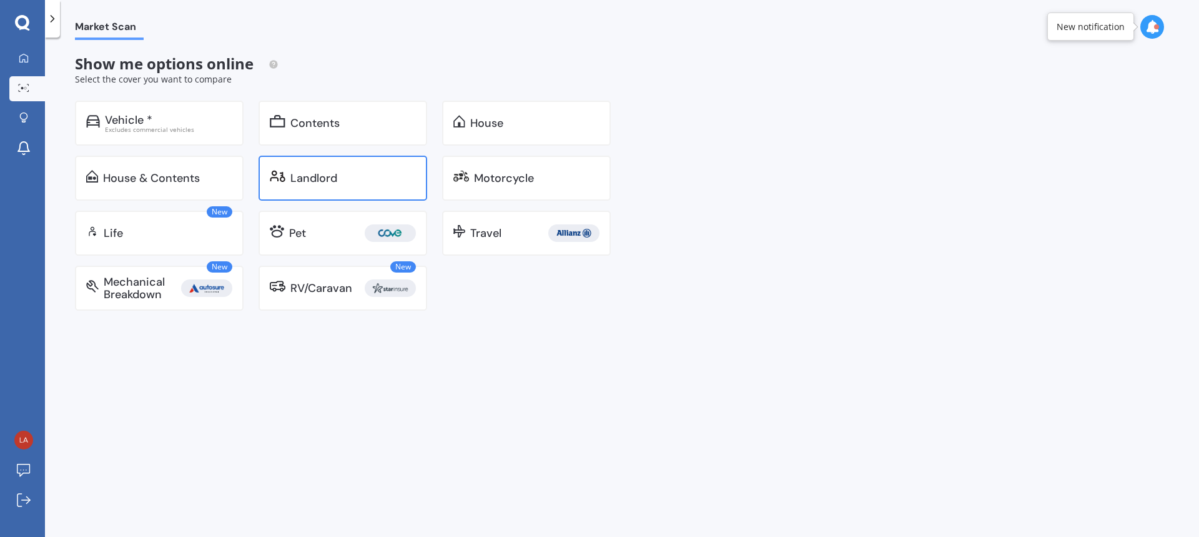
click at [334, 182] on div "Landlord" at bounding box center [313, 178] width 47 height 12
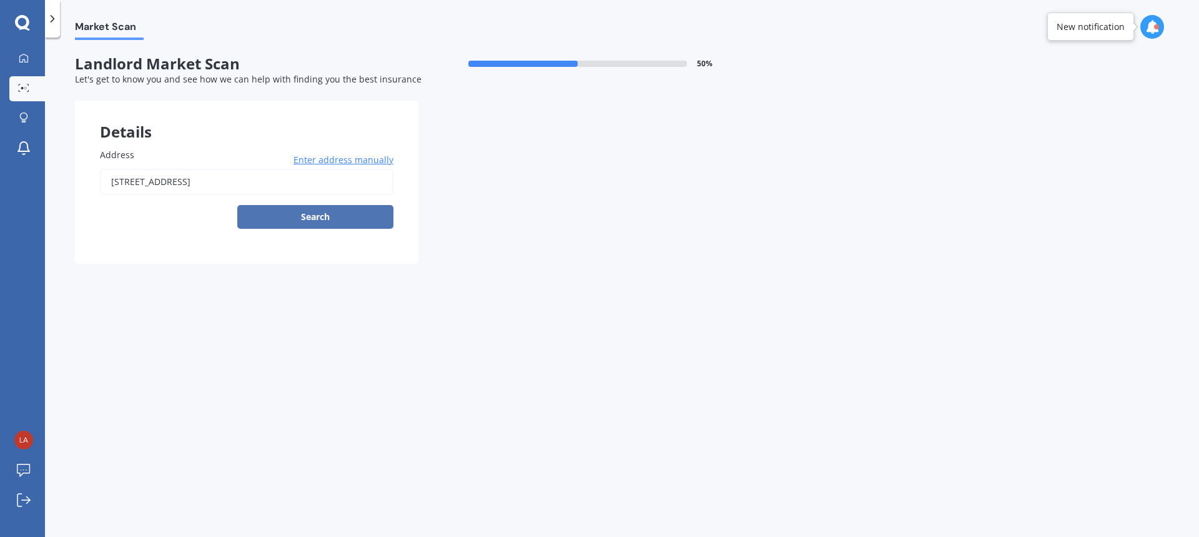
click at [343, 216] on button "Search" at bounding box center [315, 217] width 156 height 24
type input "[STREET_ADDRESS]"
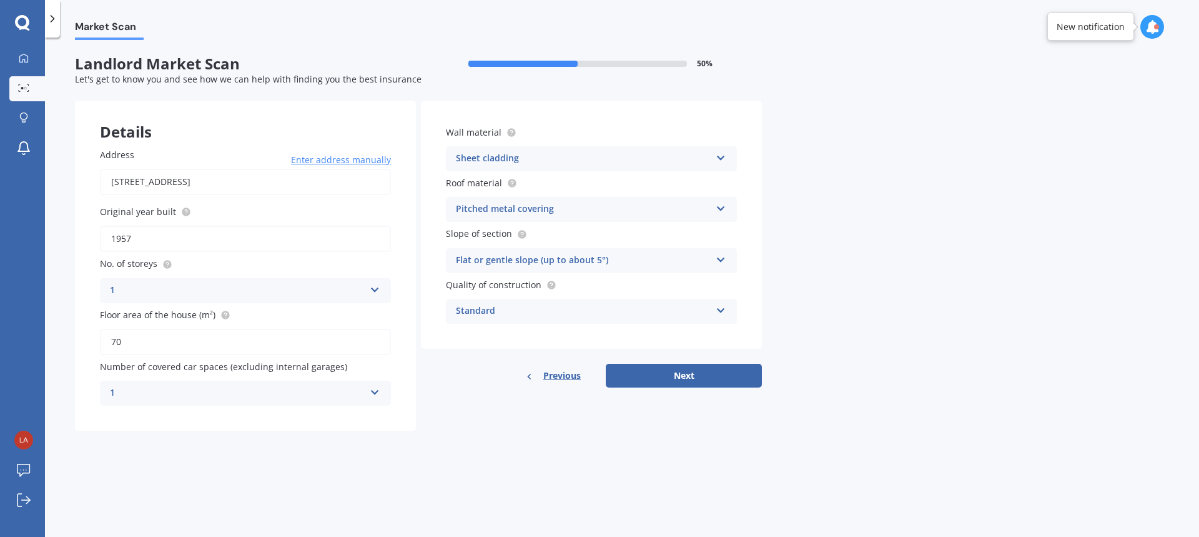
click at [261, 246] on input "1957" at bounding box center [245, 239] width 291 height 26
type input "1980"
click at [210, 344] on input "70" at bounding box center [245, 342] width 291 height 26
type input "7"
type input "40"
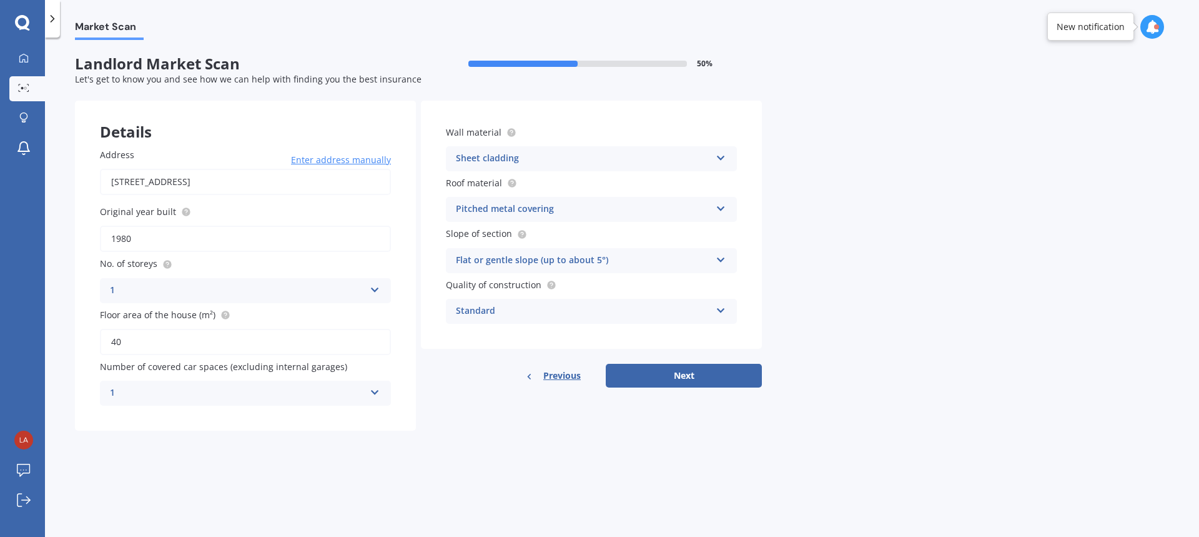
click at [219, 394] on div "1" at bounding box center [237, 392] width 255 height 15
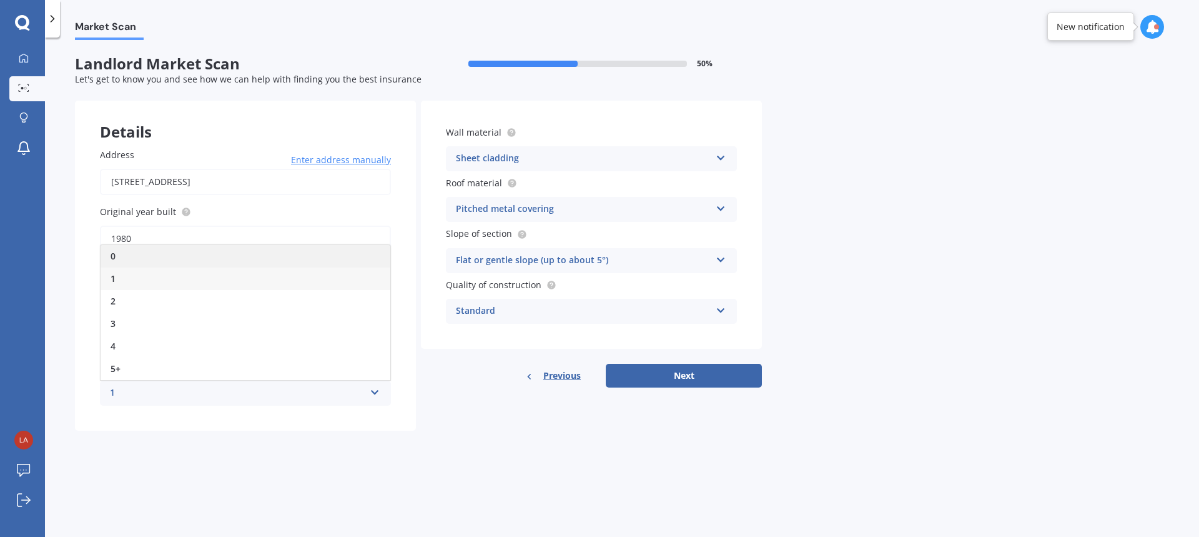
click at [137, 254] on div "0" at bounding box center [246, 256] width 290 height 22
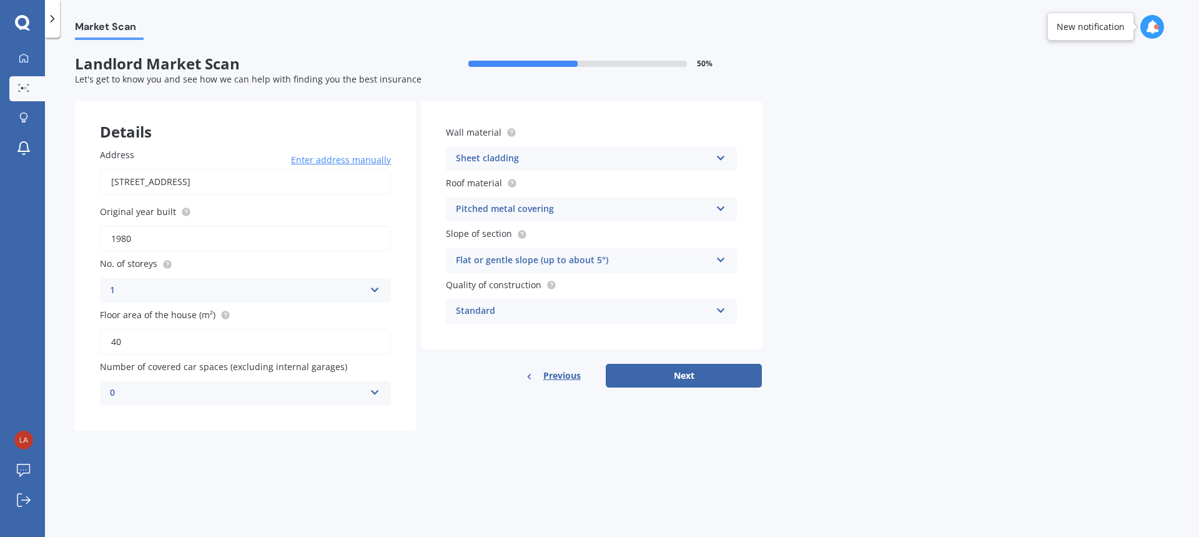
click at [530, 154] on div "Sheet cladding" at bounding box center [583, 158] width 255 height 15
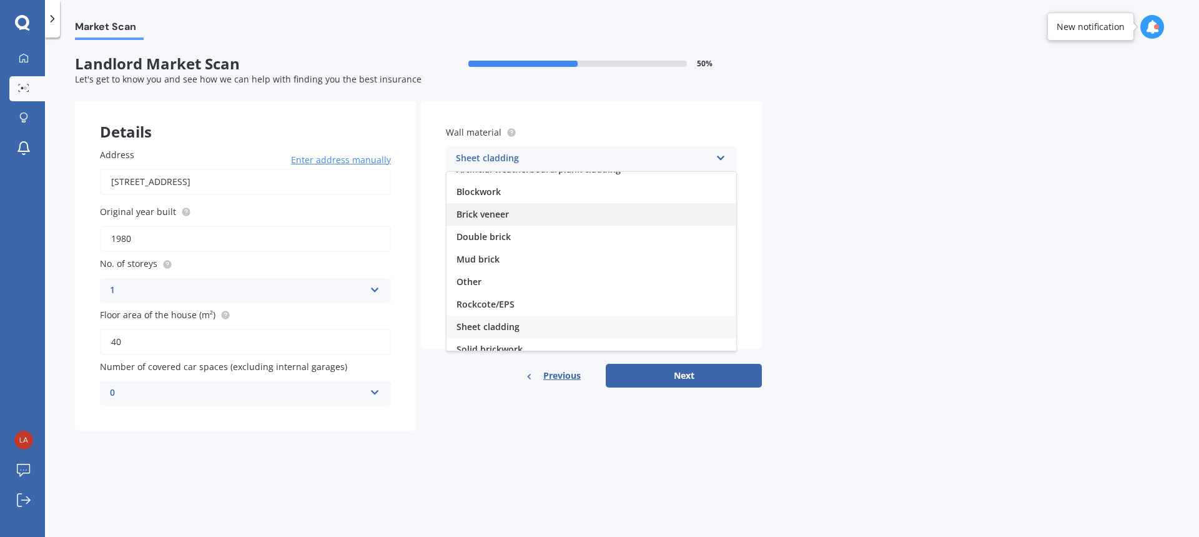
scroll to position [114, 0]
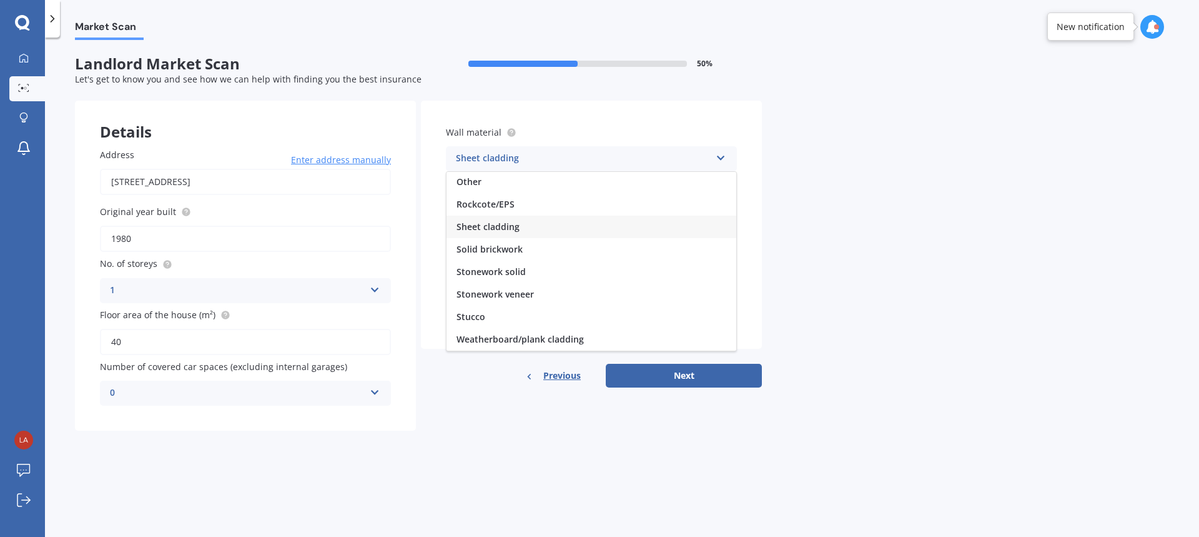
click at [713, 160] on div "Sheet cladding Artificial weatherboard/plank cladding Blockwork Brick veneer Do…" at bounding box center [591, 158] width 291 height 25
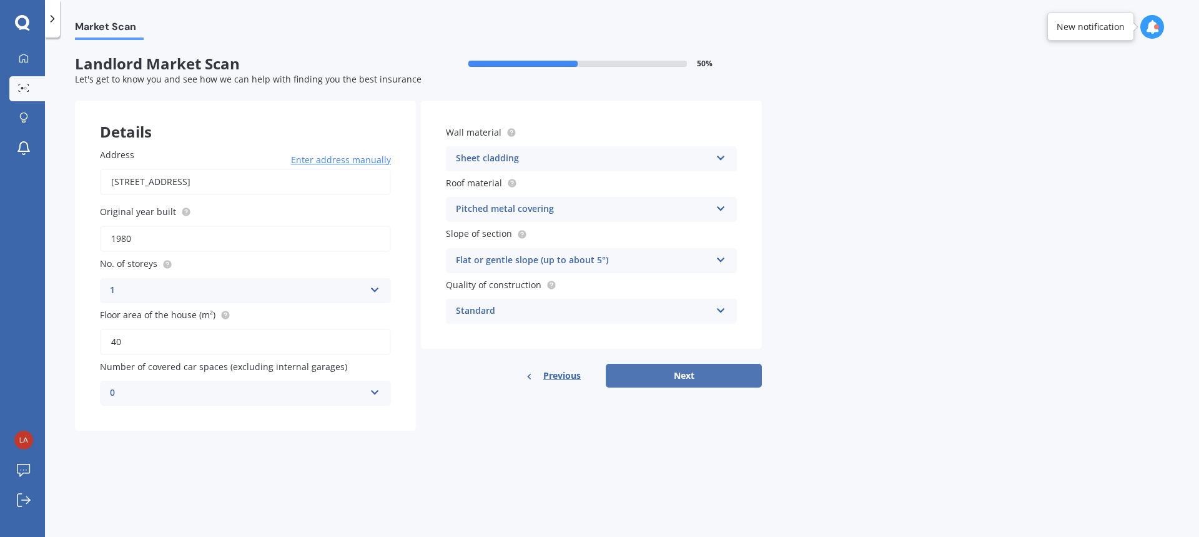
click at [678, 370] on button "Next" at bounding box center [684, 376] width 156 height 24
select select "20"
select select "08"
select select "1996"
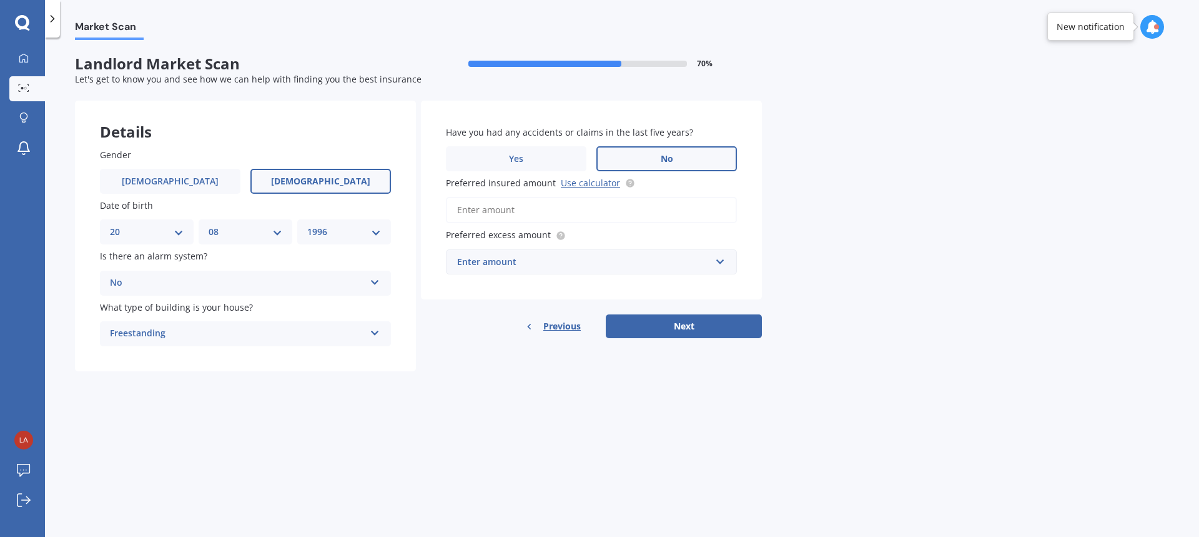
click at [540, 210] on input "Preferred insured amount Use calculator" at bounding box center [591, 210] width 291 height 26
click at [590, 261] on div "Enter amount" at bounding box center [584, 262] width 254 height 14
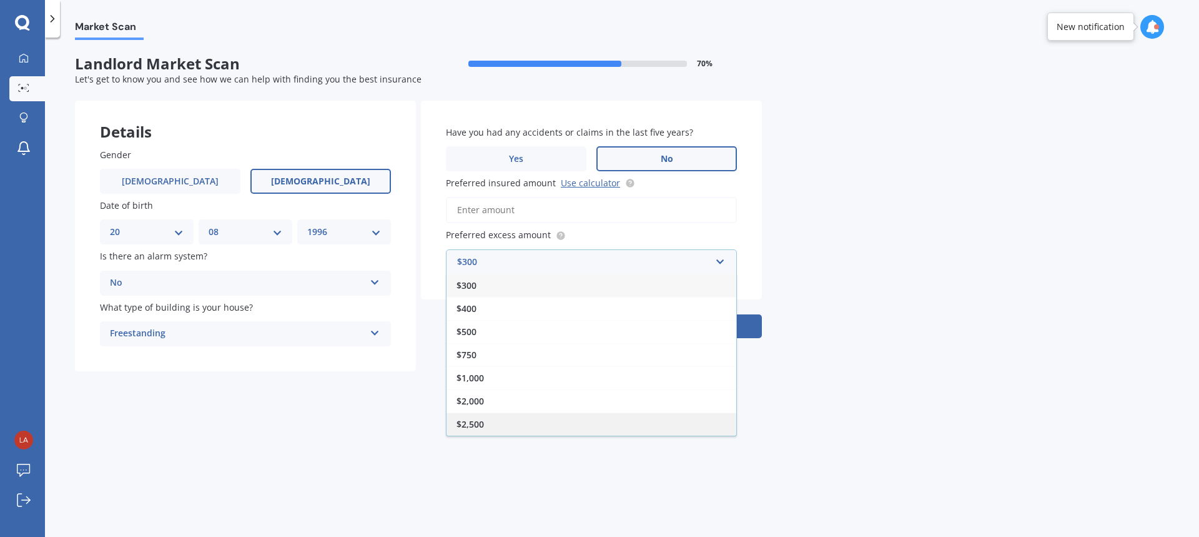
click at [480, 418] on span "$2,500" at bounding box center [470, 424] width 27 height 12
